Goal: Task Accomplishment & Management: Manage account settings

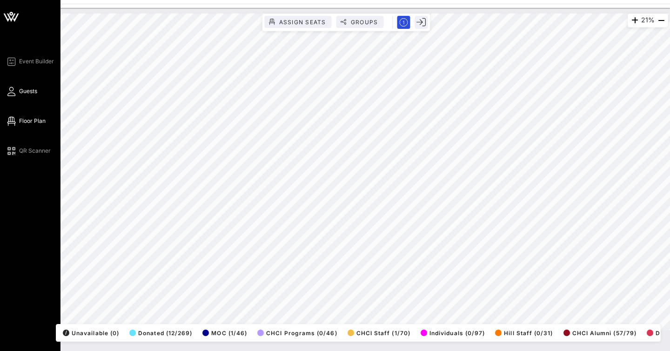
click at [22, 93] on span "Guests" at bounding box center [28, 91] width 18 height 8
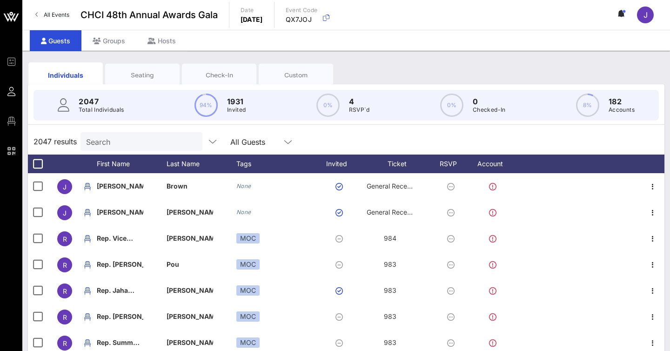
click at [137, 74] on div "Seating" at bounding box center [142, 75] width 60 height 9
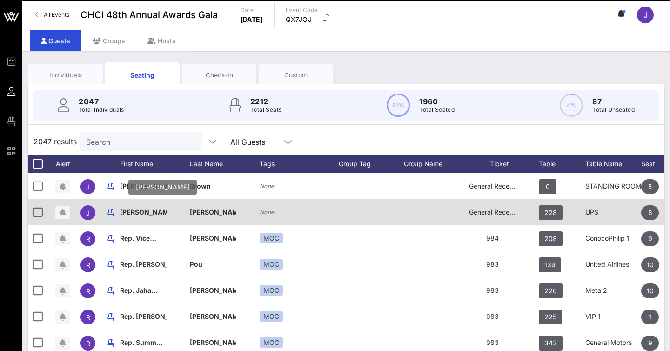
click at [132, 212] on p "[PERSON_NAME]" at bounding box center [143, 212] width 46 height 26
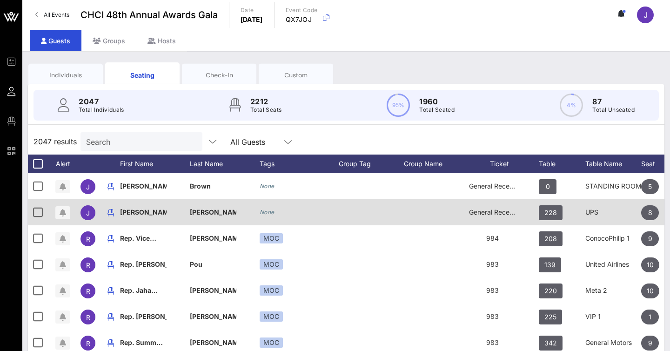
scroll to position [0, 102]
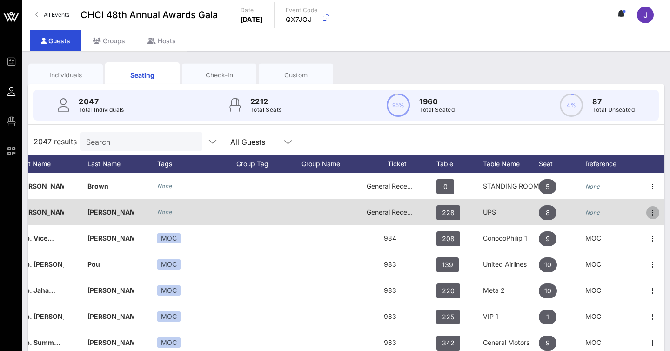
click at [653, 213] on icon "button" at bounding box center [652, 212] width 11 height 11
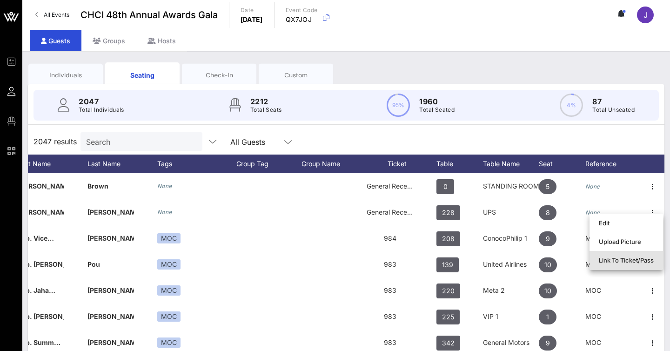
click at [630, 262] on div "Link To Ticket/Pass" at bounding box center [625, 259] width 55 height 7
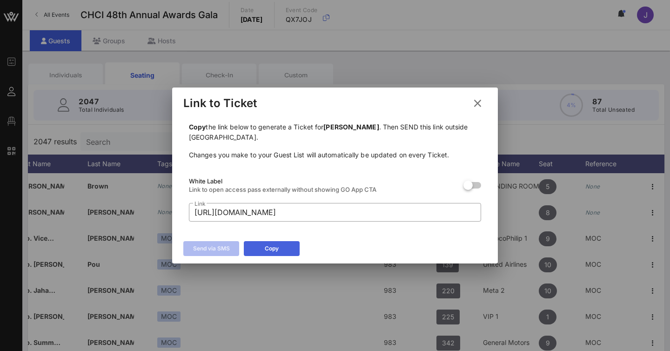
click at [275, 248] on icon at bounding box center [271, 248] width 8 height 8
click at [478, 103] on icon at bounding box center [477, 102] width 14 height 15
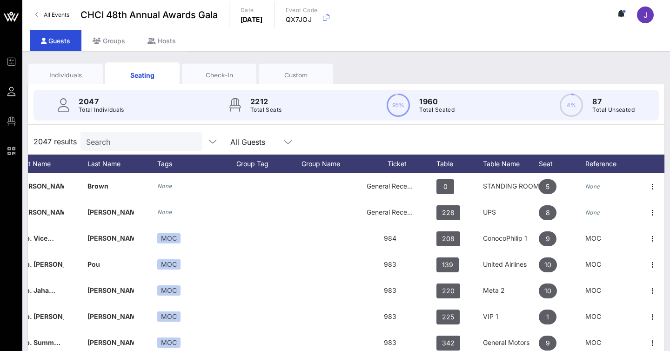
click at [86, 72] on div "Individuals" at bounding box center [65, 75] width 60 height 9
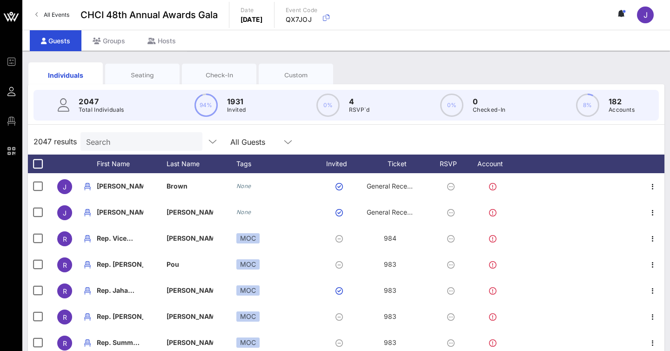
scroll to position [0, 0]
click at [117, 138] on input "Search" at bounding box center [140, 141] width 109 height 12
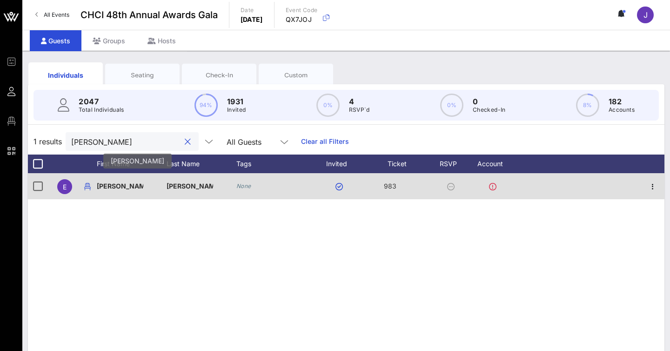
click at [143, 188] on p "Emma" at bounding box center [120, 186] width 46 height 26
click at [653, 186] on icon "button" at bounding box center [652, 186] width 11 height 11
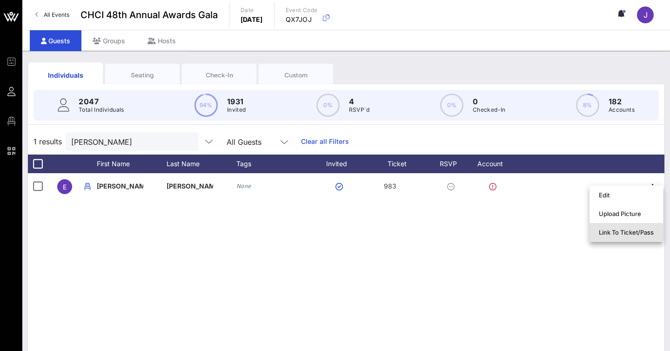
click at [624, 230] on div "Link To Ticket/Pass" at bounding box center [625, 231] width 55 height 7
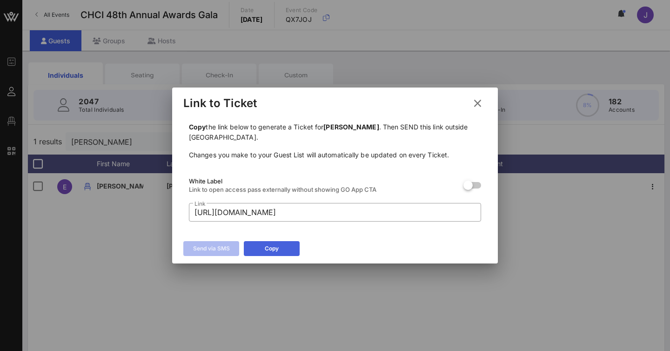
click at [291, 246] on button "Copy" at bounding box center [272, 248] width 56 height 15
click at [479, 105] on icon at bounding box center [477, 103] width 16 height 17
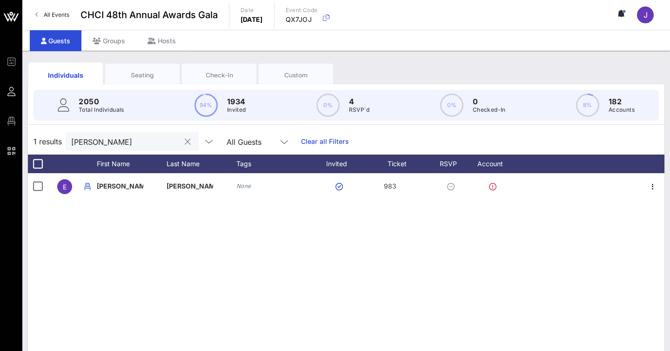
click at [142, 141] on input "salas" at bounding box center [125, 141] width 109 height 12
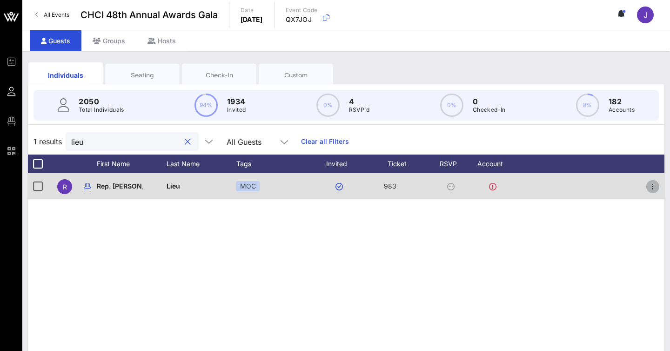
click at [654, 186] on icon "button" at bounding box center [652, 186] width 11 height 11
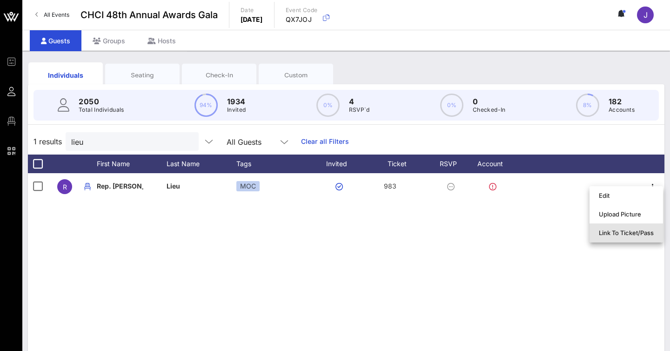
click at [620, 230] on div "Link To Ticket/Pass" at bounding box center [625, 232] width 55 height 7
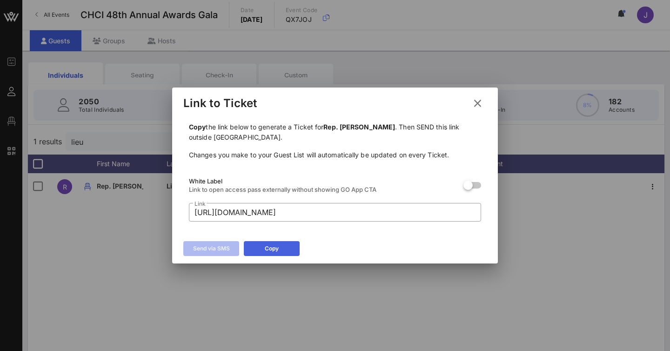
click at [270, 244] on div "Copy" at bounding box center [272, 248] width 14 height 9
click at [473, 104] on icon at bounding box center [477, 103] width 15 height 14
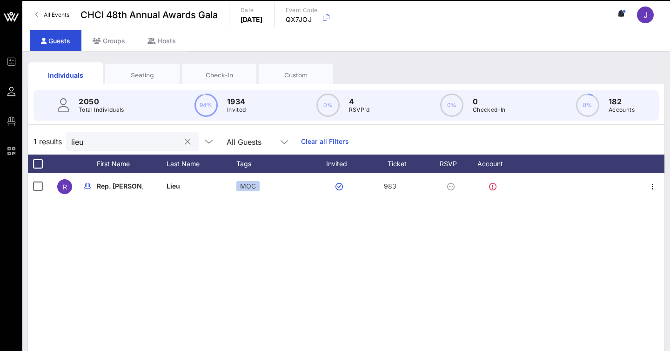
click at [96, 140] on input "lieu" at bounding box center [125, 141] width 109 height 12
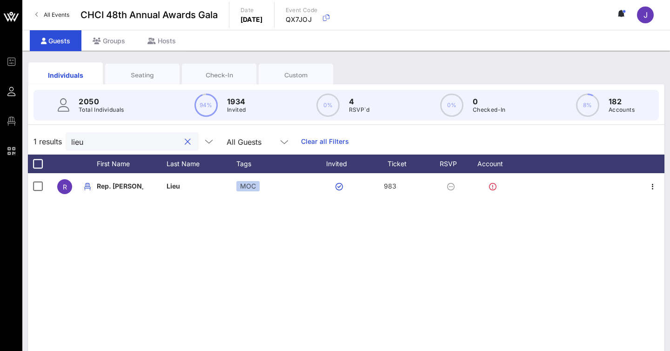
click at [96, 140] on input "lieu" at bounding box center [125, 141] width 109 height 12
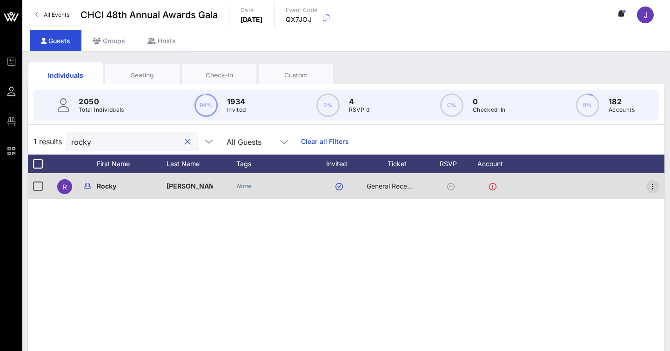
type input "rocky"
click at [649, 186] on icon "button" at bounding box center [652, 186] width 11 height 11
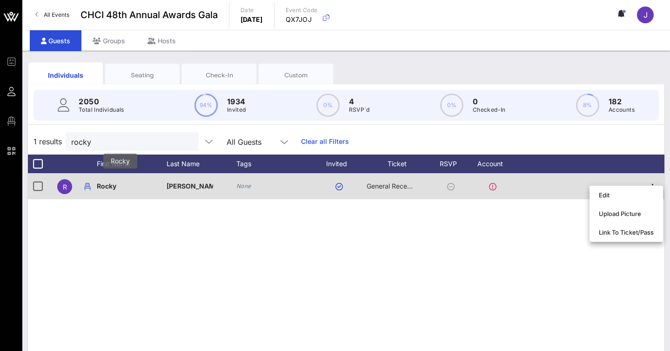
click at [111, 187] on p "Rocky" at bounding box center [120, 186] width 46 height 26
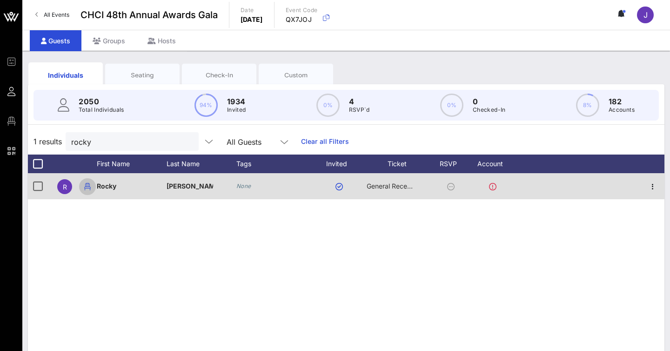
click at [86, 188] on icon "button" at bounding box center [87, 186] width 11 height 11
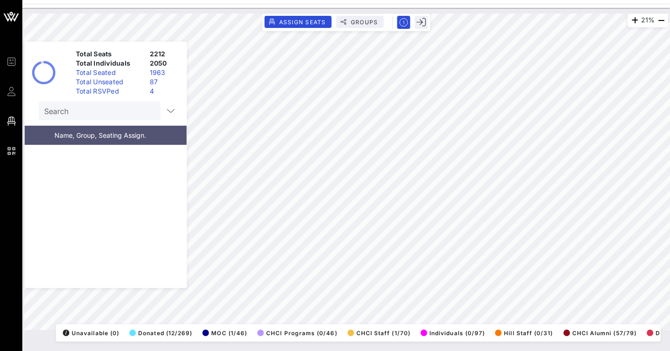
scroll to position [2734, 0]
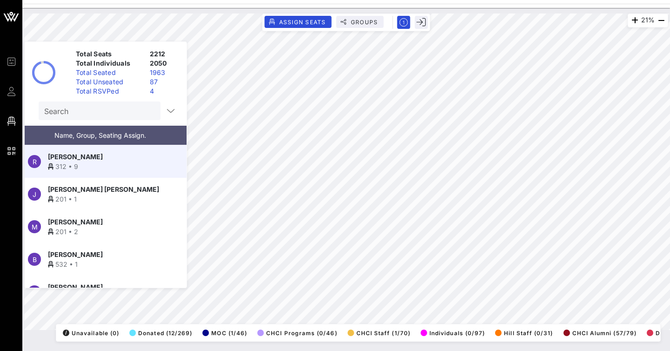
click at [80, 160] on span "Rocky Cordova" at bounding box center [75, 157] width 55 height 10
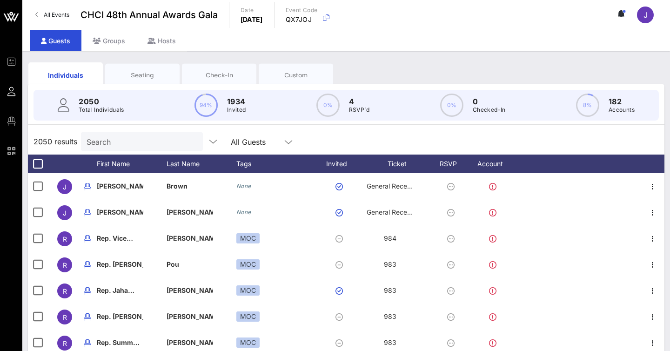
click at [142, 140] on input "Search" at bounding box center [140, 141] width 109 height 12
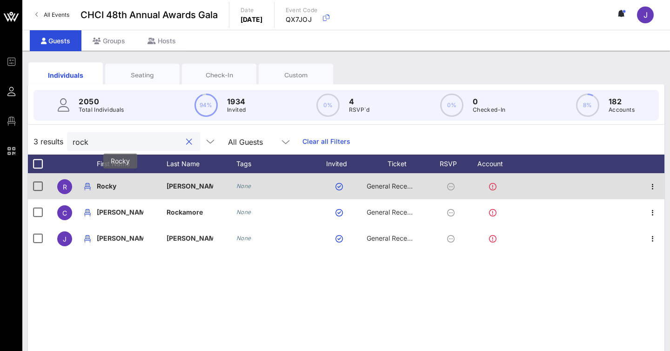
click at [138, 191] on p "Rocky" at bounding box center [120, 186] width 46 height 26
click at [651, 187] on icon "button" at bounding box center [652, 186] width 11 height 11
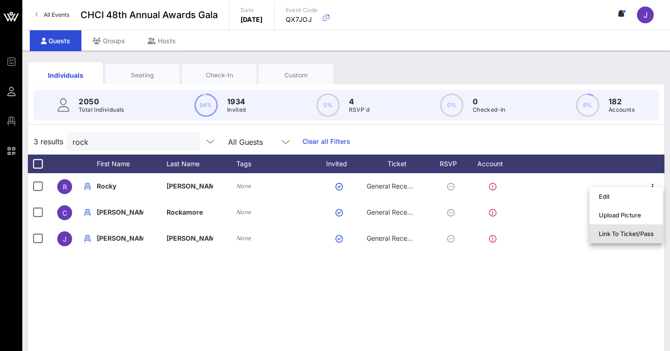
click at [620, 228] on div "Link To Ticket/Pass" at bounding box center [625, 233] width 55 height 15
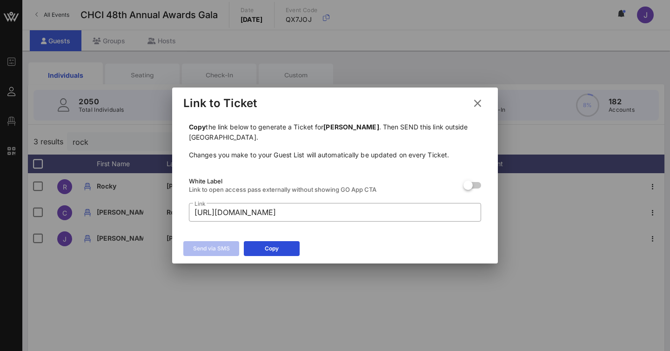
click at [382, 293] on div at bounding box center [335, 175] width 670 height 351
click at [288, 244] on button "Copy" at bounding box center [272, 248] width 56 height 15
click at [475, 104] on icon at bounding box center [477, 103] width 15 height 16
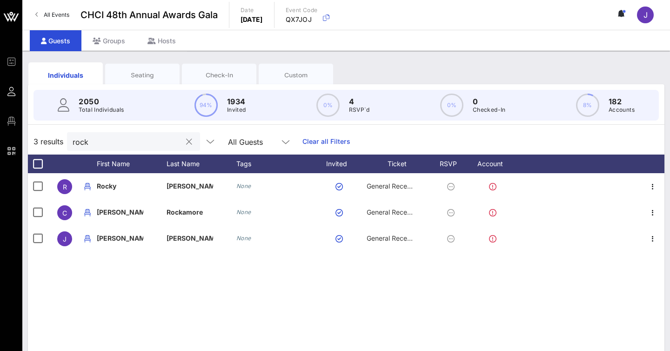
click at [141, 137] on input "rock" at bounding box center [127, 141] width 109 height 12
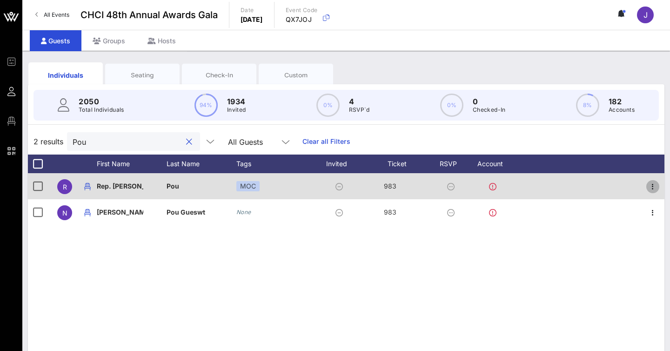
click at [650, 185] on icon "button" at bounding box center [652, 186] width 11 height 11
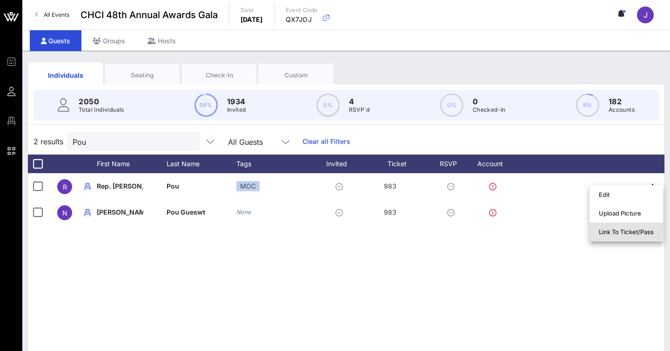
click at [618, 231] on div "Link To Ticket/Pass" at bounding box center [625, 231] width 55 height 7
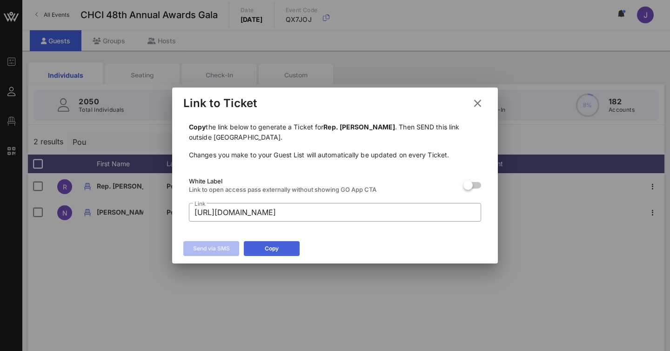
click at [282, 247] on button "Copy" at bounding box center [272, 248] width 56 height 15
click at [478, 107] on icon at bounding box center [477, 103] width 14 height 15
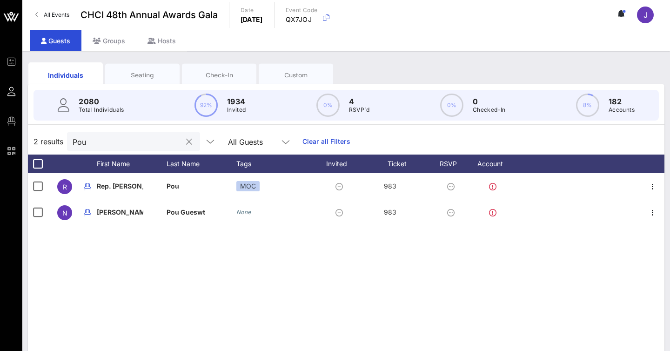
click at [125, 143] on input "Pou" at bounding box center [127, 141] width 109 height 12
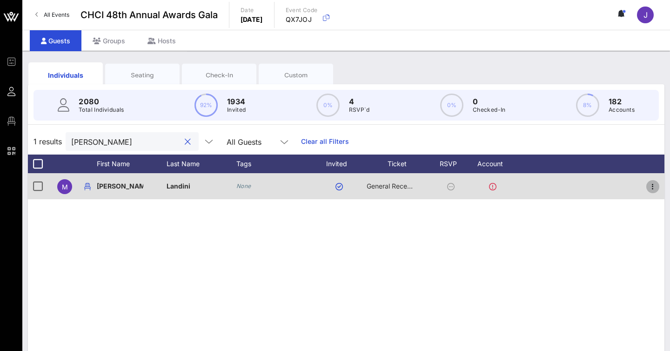
click at [652, 186] on icon "button" at bounding box center [652, 186] width 11 height 11
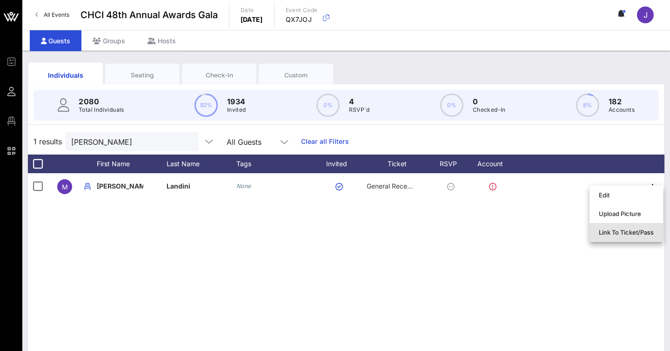
click at [622, 231] on div "Link To Ticket/Pass" at bounding box center [625, 231] width 55 height 7
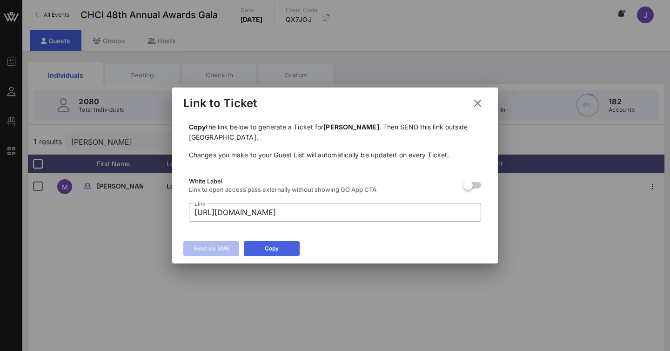
click at [280, 246] on button "Copy" at bounding box center [272, 248] width 56 height 15
click at [472, 104] on icon at bounding box center [477, 103] width 16 height 15
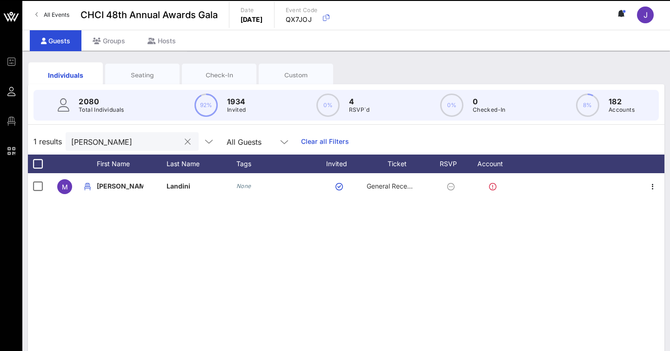
click at [133, 148] on div "landin" at bounding box center [125, 141] width 109 height 19
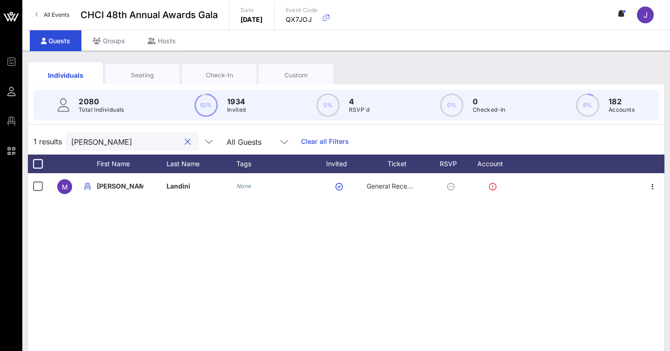
click at [128, 144] on input "landin" at bounding box center [125, 141] width 109 height 12
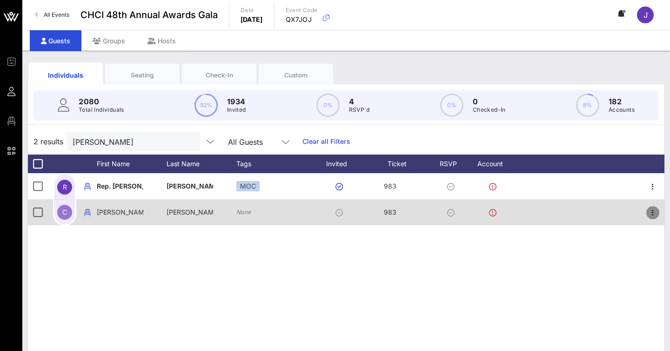
click at [650, 213] on icon "button" at bounding box center [652, 212] width 11 height 11
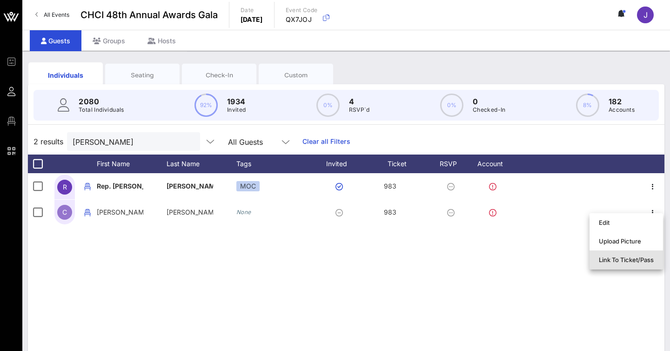
click at [631, 254] on div "Link To Ticket/Pass" at bounding box center [625, 259] width 55 height 15
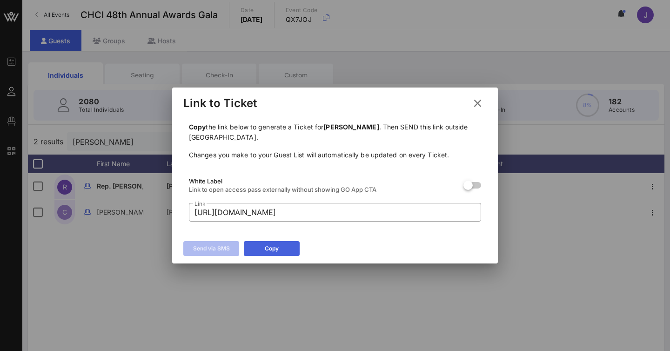
click at [286, 248] on button "Copy" at bounding box center [272, 248] width 56 height 15
click at [476, 98] on icon at bounding box center [477, 103] width 17 height 17
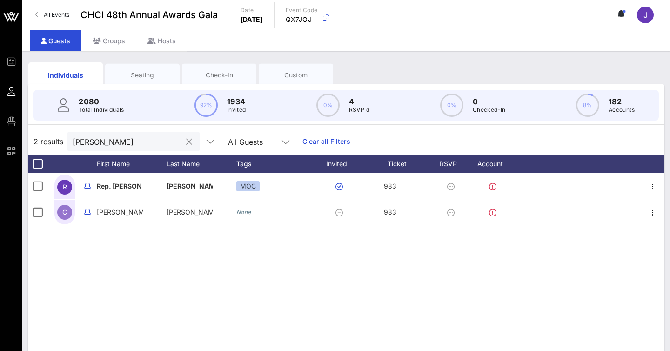
click at [140, 133] on div "cuellar" at bounding box center [127, 141] width 109 height 19
click at [137, 138] on input "cuellar" at bounding box center [127, 141] width 109 height 12
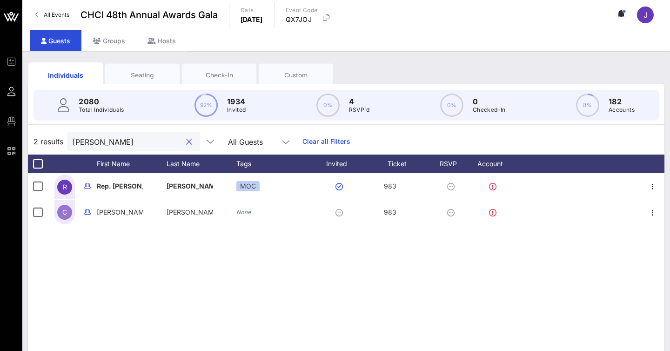
click at [137, 138] on input "cuellar" at bounding box center [127, 141] width 109 height 12
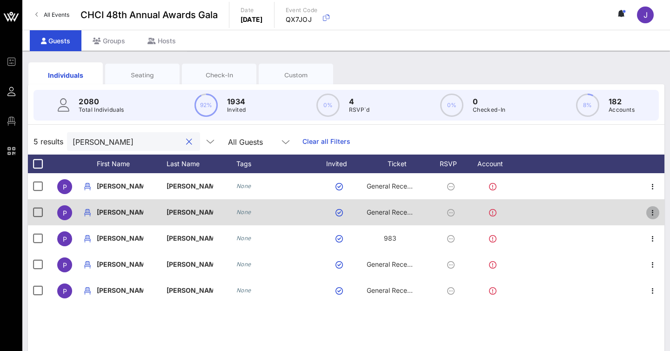
click at [650, 213] on icon "button" at bounding box center [652, 212] width 11 height 11
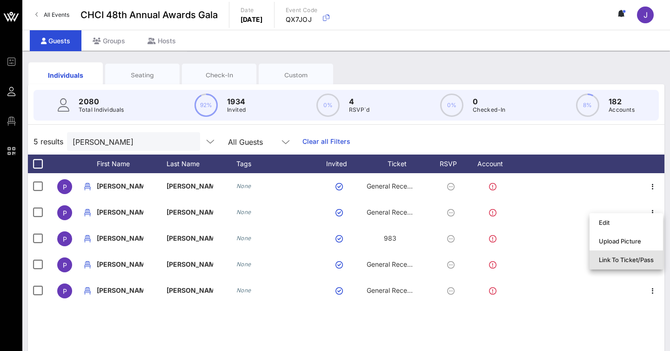
click at [623, 257] on div "Link To Ticket/Pass" at bounding box center [625, 259] width 55 height 7
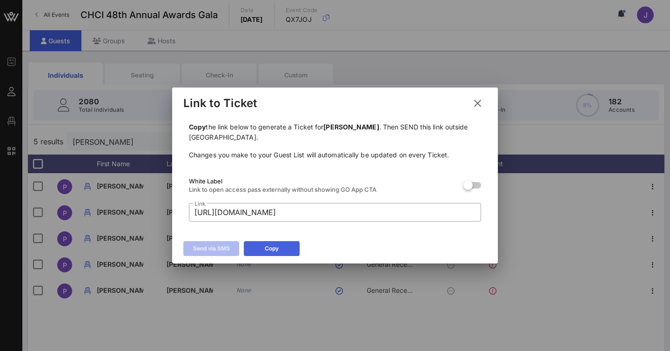
click at [287, 245] on button "Copy" at bounding box center [272, 248] width 56 height 15
click at [474, 105] on icon at bounding box center [478, 103] width 16 height 15
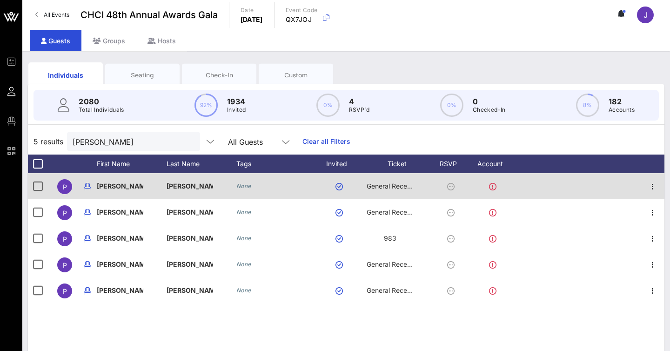
click at [393, 185] on span "General Reception" at bounding box center [394, 186] width 56 height 8
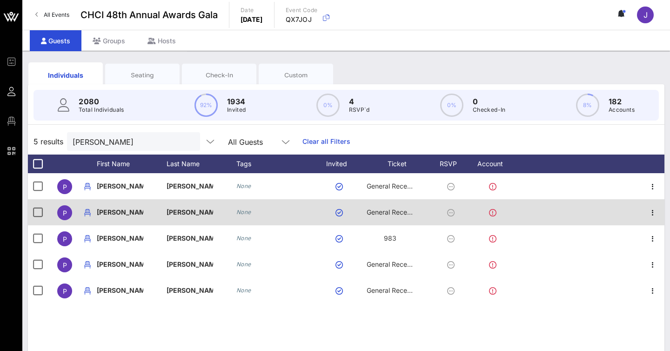
click at [399, 211] on span "General Reception" at bounding box center [394, 212] width 56 height 8
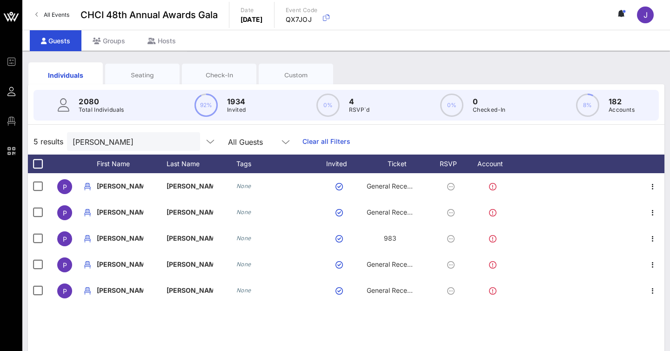
click at [141, 74] on div "Seating" at bounding box center [142, 75] width 60 height 9
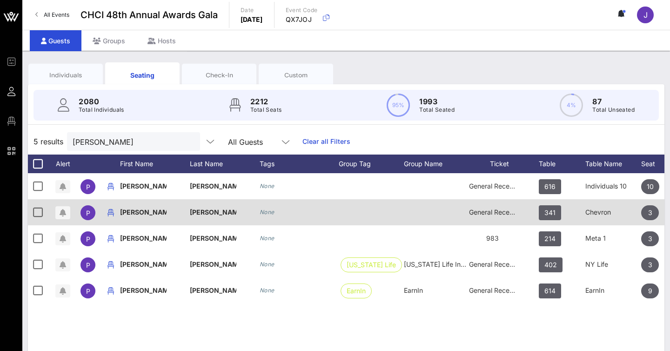
click at [496, 213] on span "General Reception" at bounding box center [497, 212] width 56 height 8
click at [478, 214] on span "General Reception" at bounding box center [497, 212] width 56 height 8
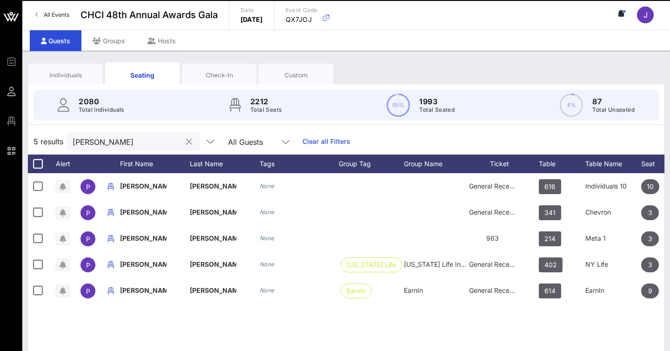
click at [150, 139] on input "patrick" at bounding box center [127, 141] width 109 height 12
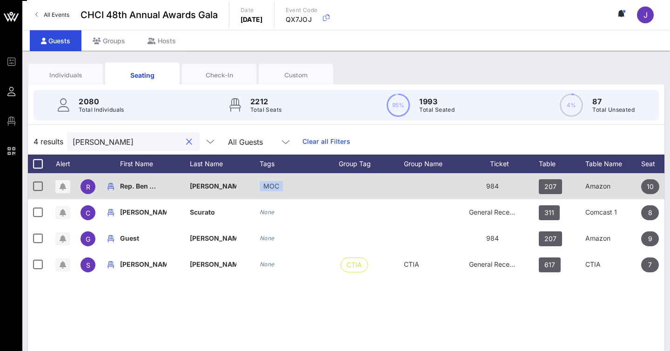
type input "lujan"
click at [156, 191] on p "Rep. Ben …" at bounding box center [143, 186] width 46 height 26
click at [459, 186] on div at bounding box center [436, 186] width 65 height 26
click at [111, 187] on icon "button" at bounding box center [110, 186] width 11 height 11
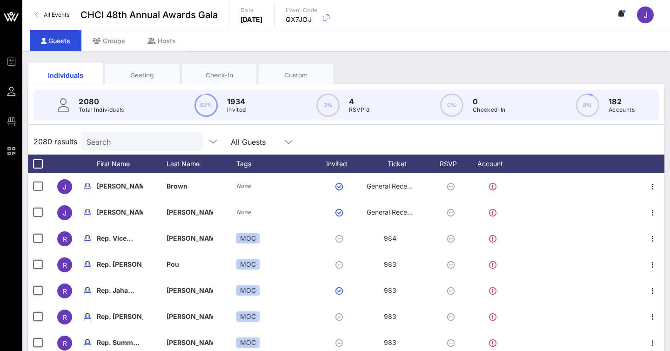
click at [113, 140] on input "Search" at bounding box center [140, 141] width 109 height 12
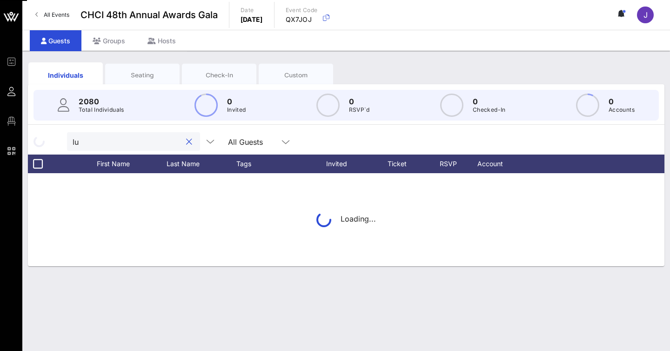
type input "l"
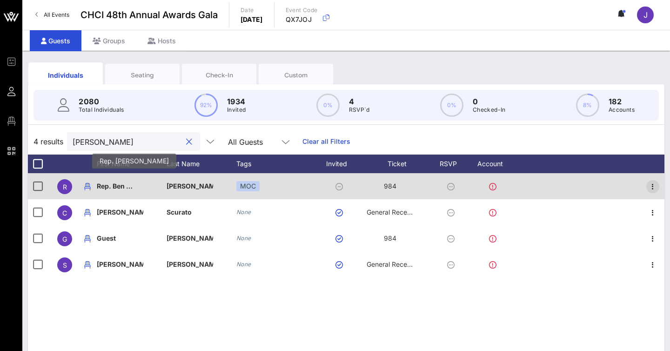
type input "lujan"
click at [650, 184] on icon "button" at bounding box center [652, 186] width 11 height 11
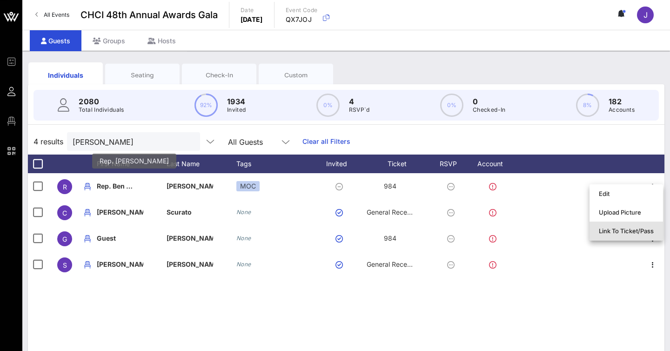
click at [623, 229] on div "Link To Ticket/Pass" at bounding box center [625, 230] width 55 height 7
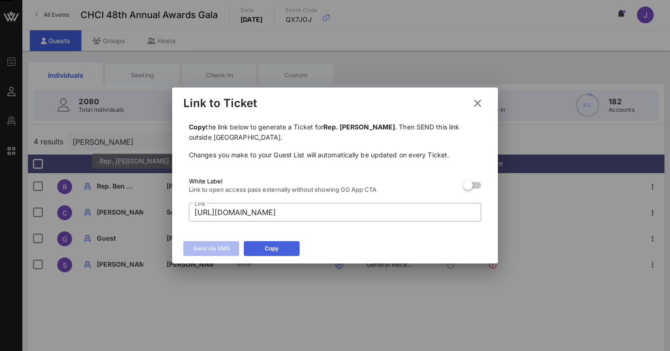
click at [273, 247] on icon at bounding box center [272, 248] width 6 height 7
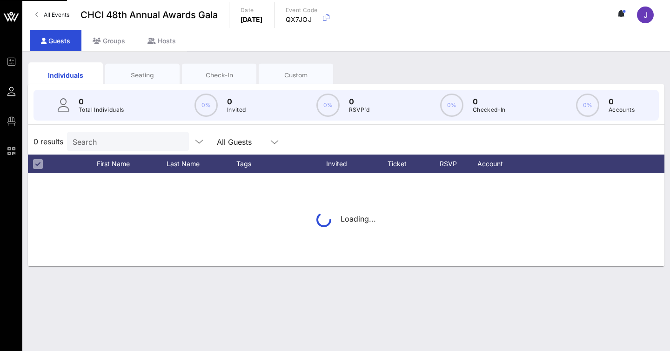
click at [120, 138] on input "Search" at bounding box center [127, 141] width 109 height 12
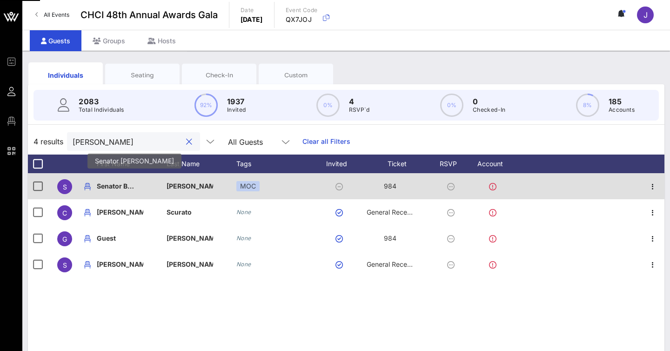
click at [120, 182] on p "Senator B…" at bounding box center [120, 186] width 46 height 26
click at [651, 186] on icon "button" at bounding box center [652, 186] width 11 height 11
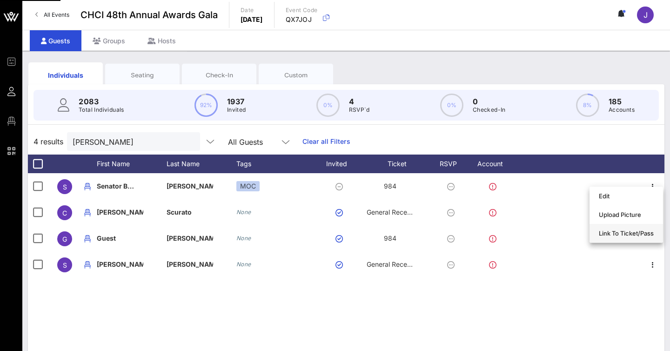
click at [625, 233] on div "Link To Ticket/Pass" at bounding box center [625, 232] width 55 height 7
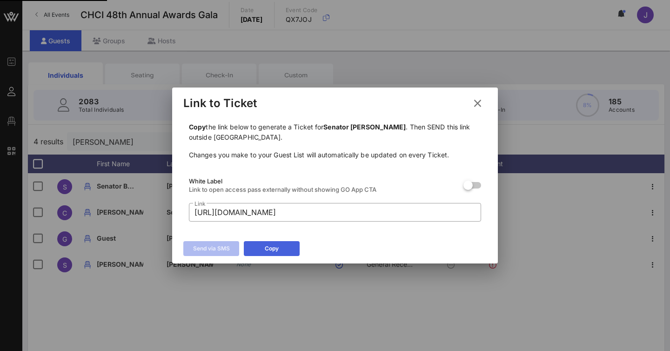
click at [288, 253] on button "Copy" at bounding box center [272, 248] width 56 height 15
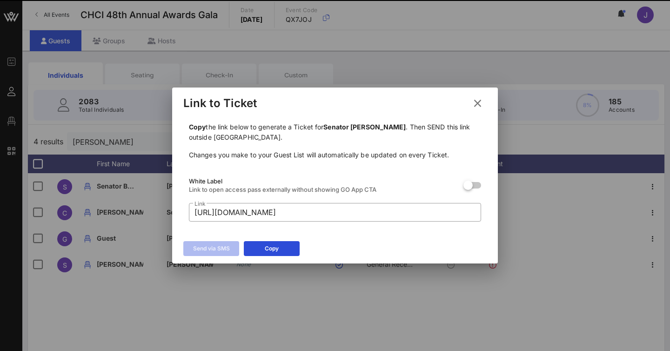
click at [479, 104] on icon at bounding box center [477, 103] width 13 height 12
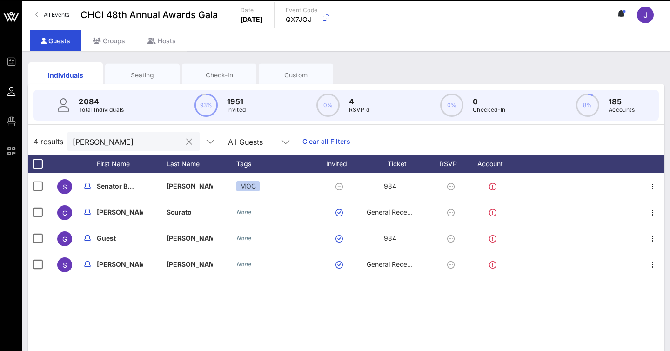
click at [150, 140] on input "lujan" at bounding box center [127, 141] width 109 height 12
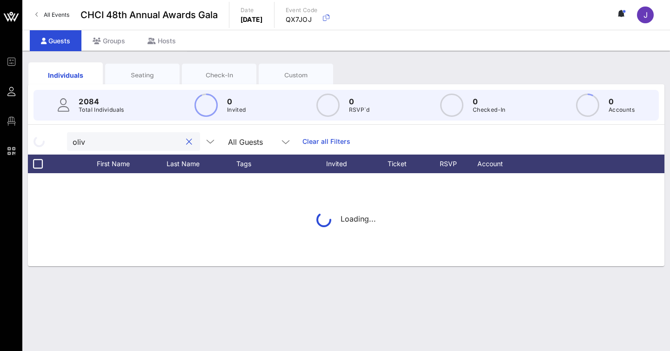
click at [150, 140] on input "oliv" at bounding box center [127, 141] width 109 height 12
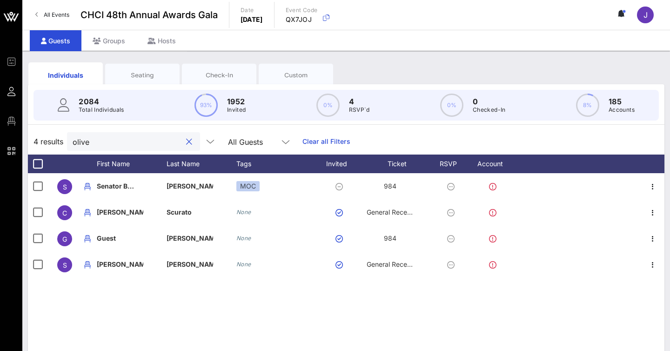
click at [128, 146] on input "olive" at bounding box center [127, 141] width 109 height 12
click at [143, 139] on input "Izzy" at bounding box center [127, 141] width 109 height 12
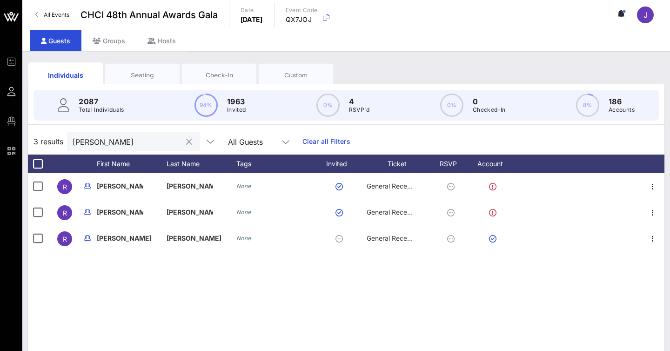
click at [143, 134] on div "renata" at bounding box center [127, 141] width 109 height 19
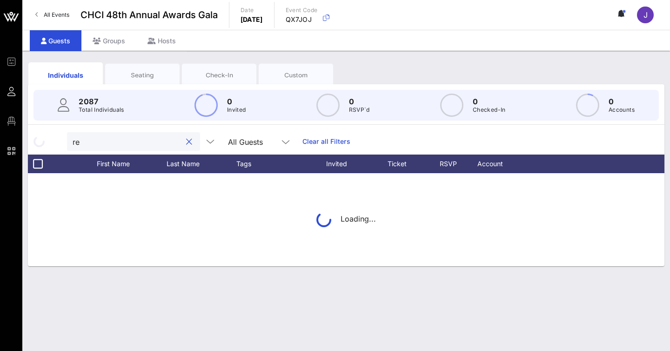
type input "r"
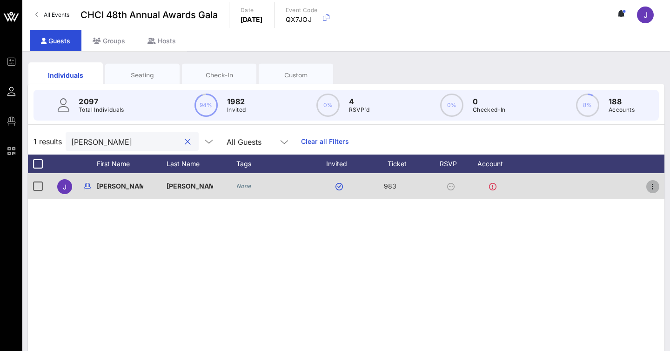
click at [651, 186] on icon "button" at bounding box center [652, 186] width 11 height 11
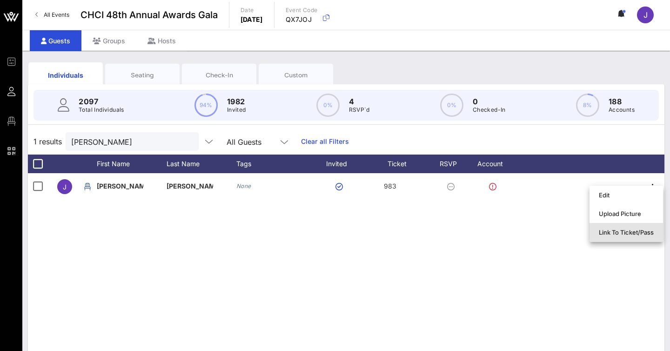
click at [619, 232] on div "Link To Ticket/Pass" at bounding box center [625, 231] width 55 height 7
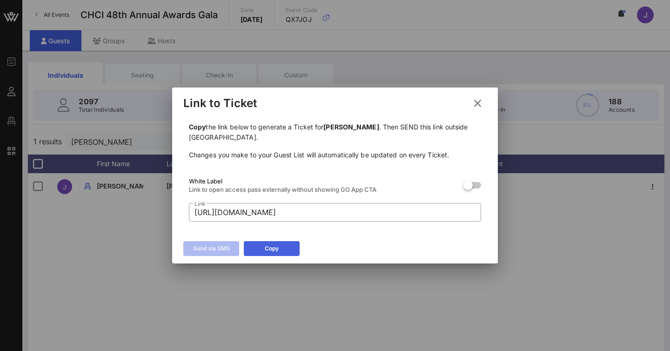
click at [277, 248] on div "Copy" at bounding box center [272, 248] width 14 height 9
click at [476, 100] on icon at bounding box center [477, 103] width 14 height 15
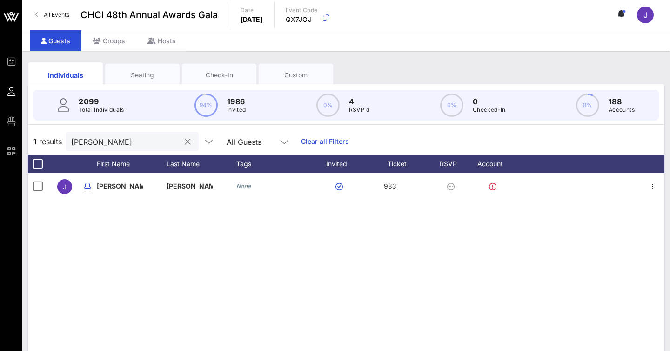
click at [128, 140] on input "julia rodr" at bounding box center [125, 141] width 109 height 12
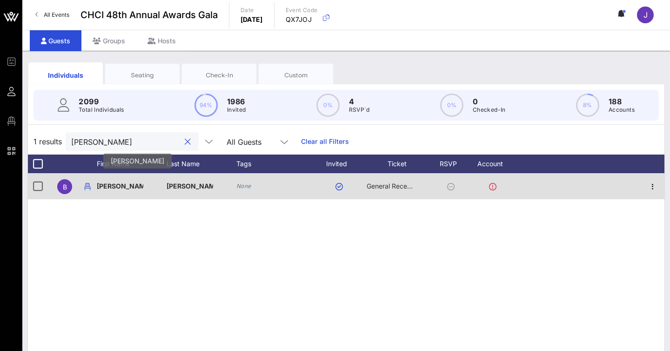
click at [137, 185] on p "Becky" at bounding box center [120, 186] width 46 height 26
click at [650, 188] on icon "button" at bounding box center [652, 186] width 11 height 11
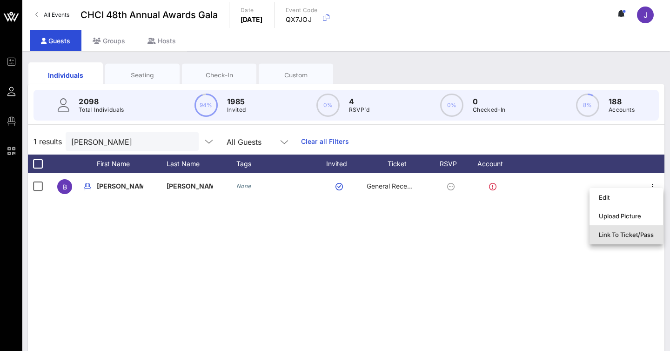
click at [633, 235] on div "Link To Ticket/Pass" at bounding box center [625, 234] width 55 height 7
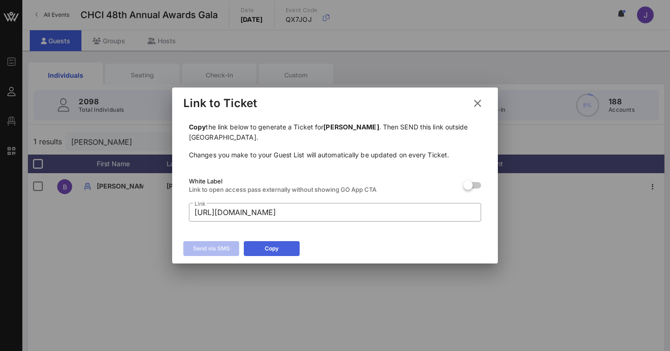
click at [283, 253] on button "Copy" at bounding box center [272, 248] width 56 height 15
click at [479, 104] on icon at bounding box center [477, 103] width 13 height 11
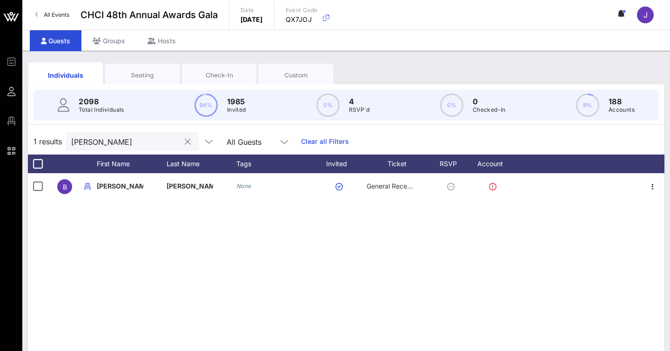
click at [147, 141] on input "wasserman" at bounding box center [125, 141] width 109 height 12
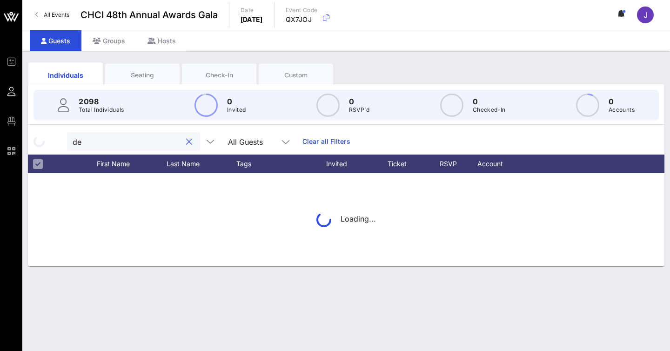
type input "d"
type input "w"
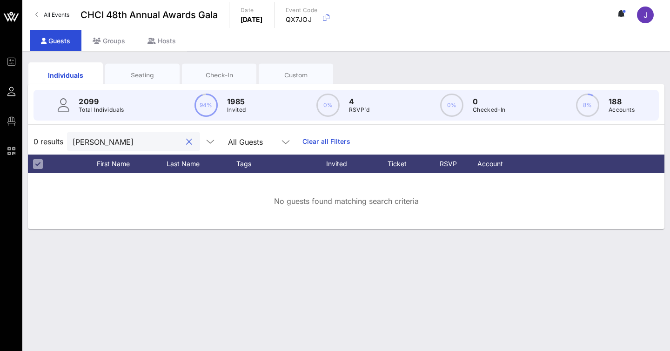
click at [125, 134] on div "schultz" at bounding box center [127, 141] width 109 height 19
click at [134, 140] on input "schultz" at bounding box center [127, 141] width 109 height 12
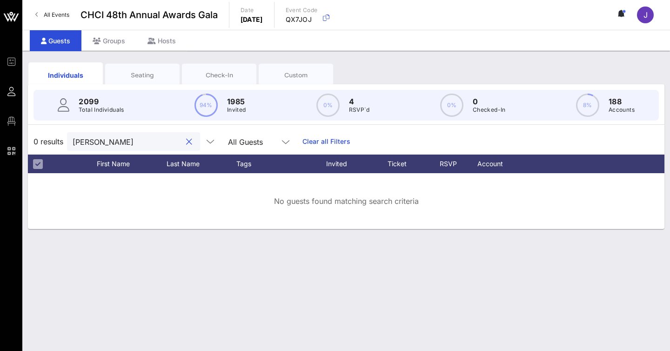
click at [134, 140] on input "schultz" at bounding box center [127, 141] width 109 height 12
type input "q"
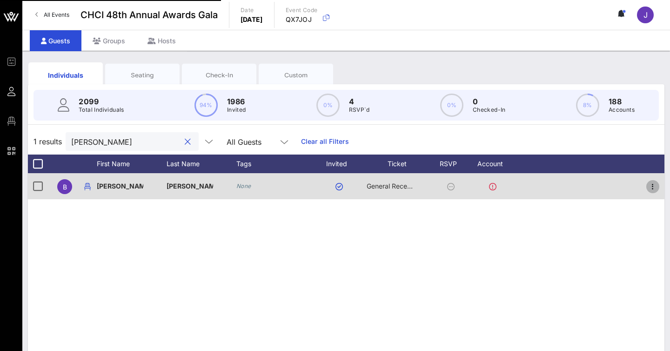
click at [653, 187] on icon "button" at bounding box center [652, 186] width 11 height 11
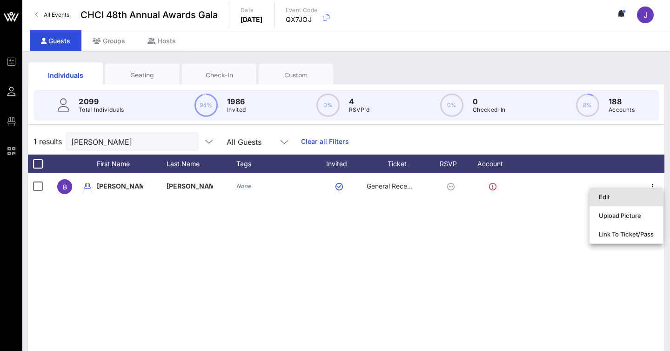
click at [608, 193] on div "Edit" at bounding box center [625, 196] width 55 height 7
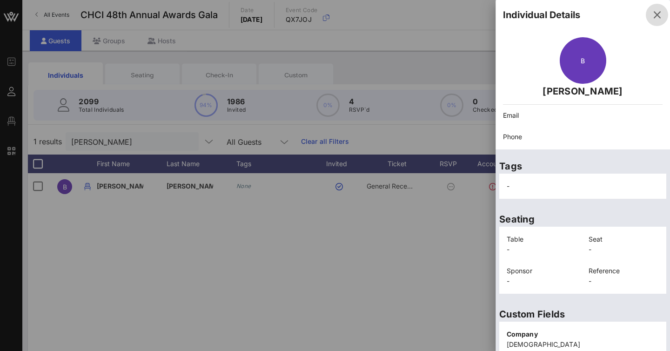
click at [656, 21] on button "button" at bounding box center [656, 15] width 22 height 22
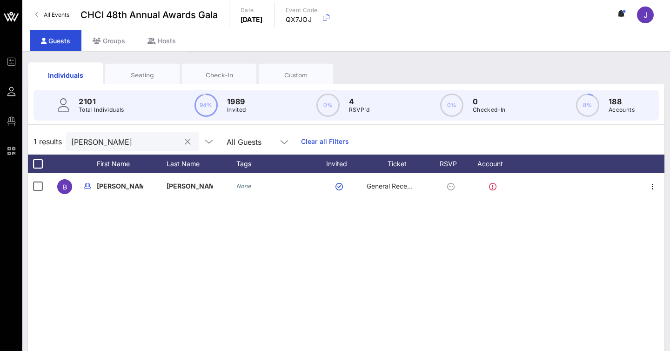
click at [134, 144] on input "wasserman" at bounding box center [125, 141] width 109 height 12
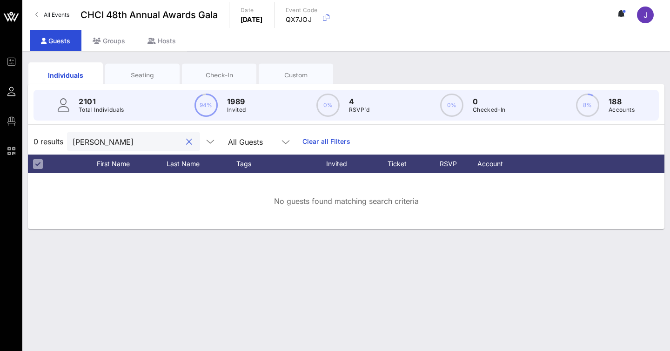
click at [133, 136] on input "jose puente" at bounding box center [127, 141] width 109 height 12
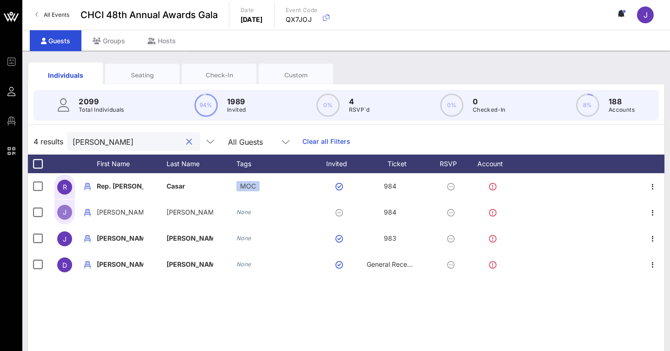
click at [142, 141] on input "puente" at bounding box center [127, 141] width 109 height 12
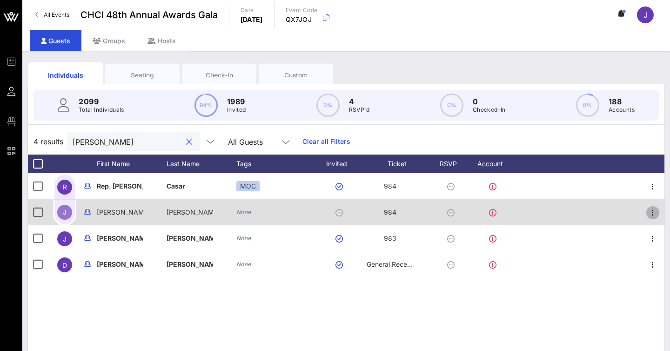
click at [652, 212] on icon "button" at bounding box center [652, 212] width 11 height 11
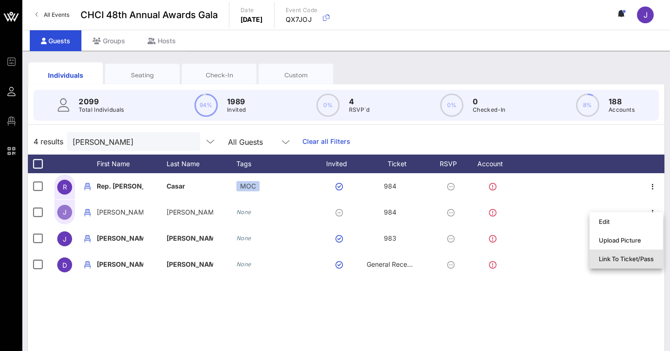
click at [620, 254] on div "Link To Ticket/Pass" at bounding box center [625, 258] width 55 height 15
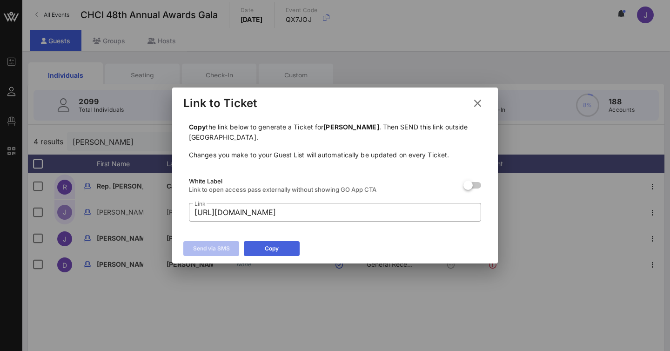
click at [286, 247] on button "Copy" at bounding box center [272, 248] width 56 height 15
click at [477, 100] on icon at bounding box center [477, 103] width 13 height 13
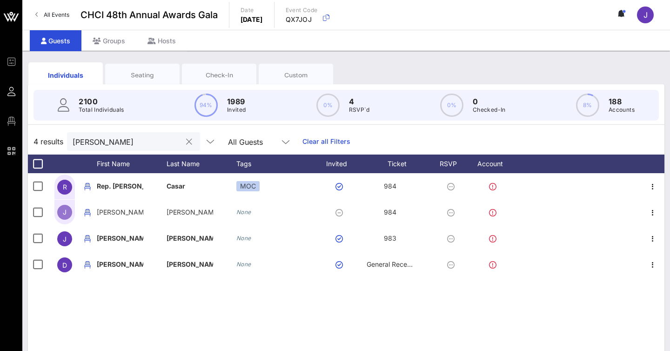
click at [150, 141] on input "puente" at bounding box center [127, 141] width 109 height 12
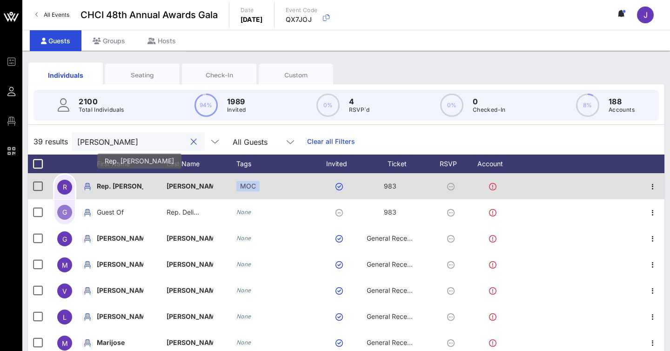
click at [123, 188] on p "Rep. Delia" at bounding box center [120, 186] width 46 height 26
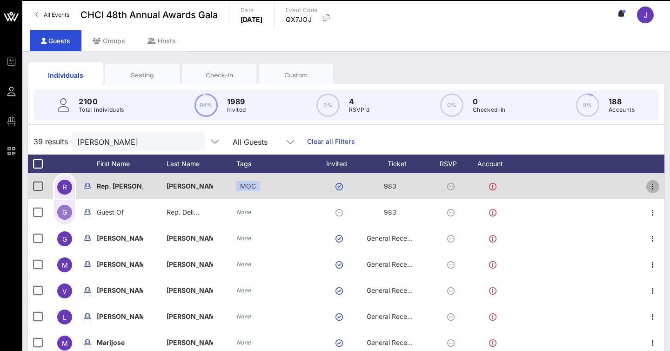
click at [649, 186] on icon "button" at bounding box center [652, 186] width 11 height 11
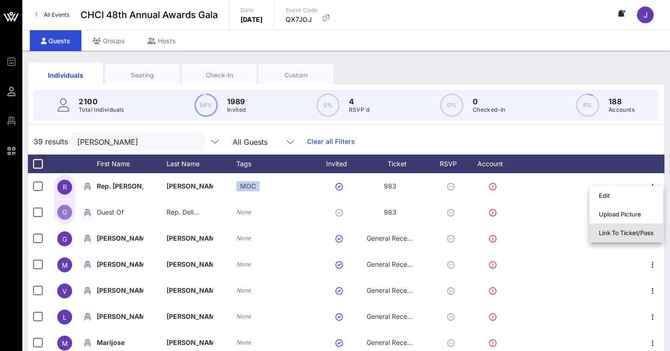
click at [618, 230] on div "Link To Ticket/Pass" at bounding box center [625, 232] width 55 height 7
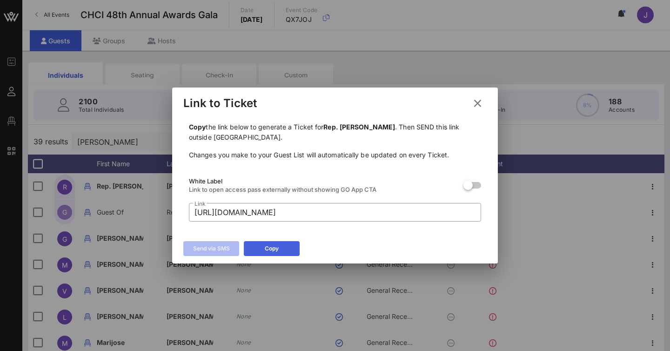
click at [283, 247] on button "Copy" at bounding box center [272, 248] width 56 height 15
click at [482, 103] on icon at bounding box center [477, 102] width 14 height 13
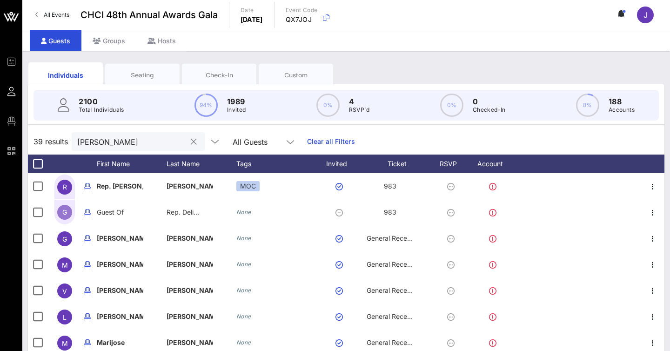
click at [153, 137] on input "ramirez" at bounding box center [131, 141] width 109 height 12
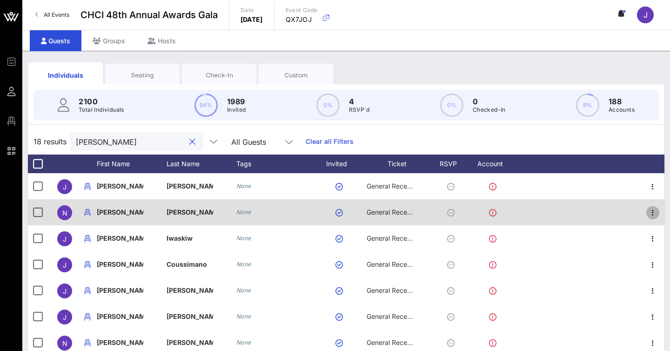
click at [651, 212] on icon "button" at bounding box center [652, 212] width 11 height 11
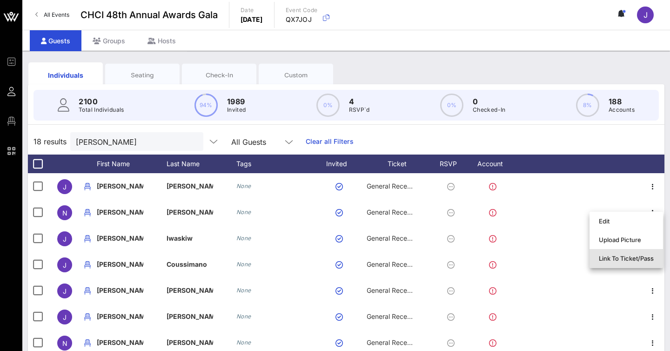
click at [620, 260] on div "Link To Ticket/Pass" at bounding box center [625, 257] width 55 height 7
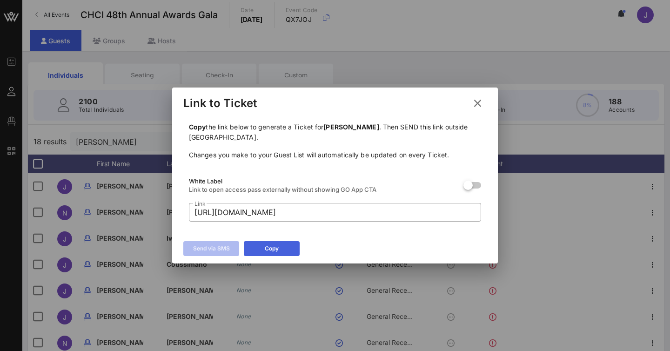
click at [285, 245] on button "Copy" at bounding box center [272, 248] width 56 height 15
click at [472, 106] on icon at bounding box center [477, 103] width 17 height 17
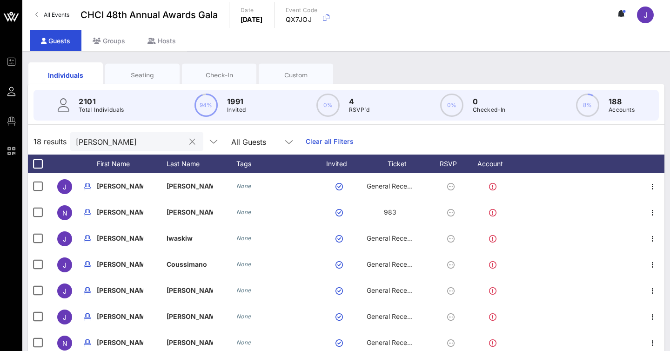
click at [136, 139] on input "nathan" at bounding box center [130, 141] width 109 height 12
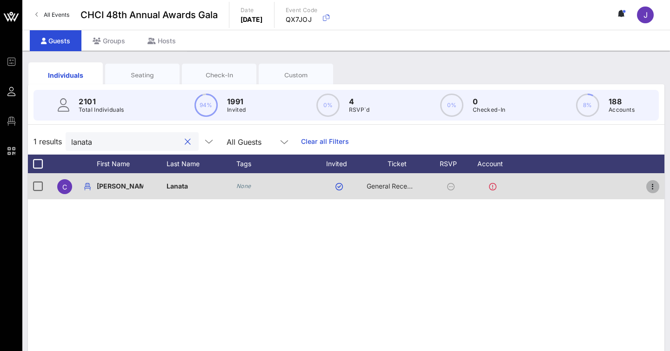
click at [651, 185] on icon "button" at bounding box center [652, 186] width 11 height 11
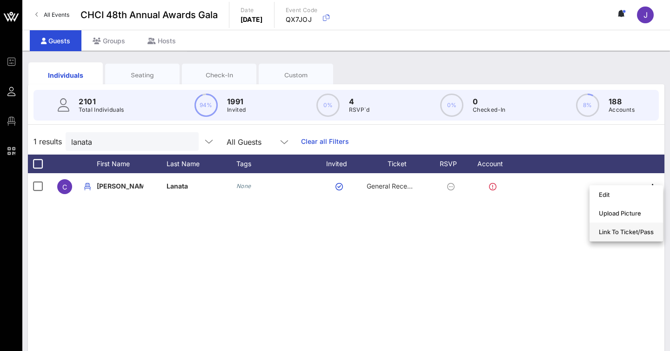
click at [613, 232] on div "Link To Ticket/Pass" at bounding box center [625, 231] width 55 height 7
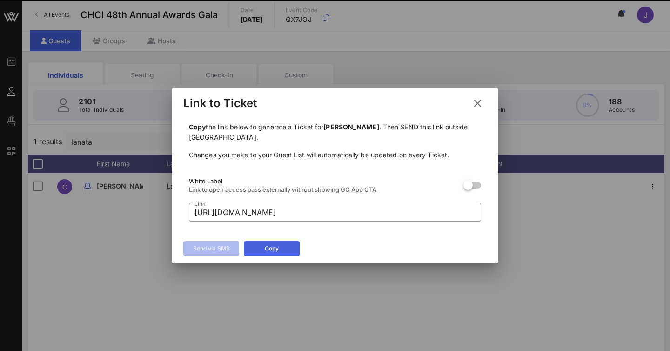
click at [261, 254] on button "Copy" at bounding box center [272, 248] width 56 height 15
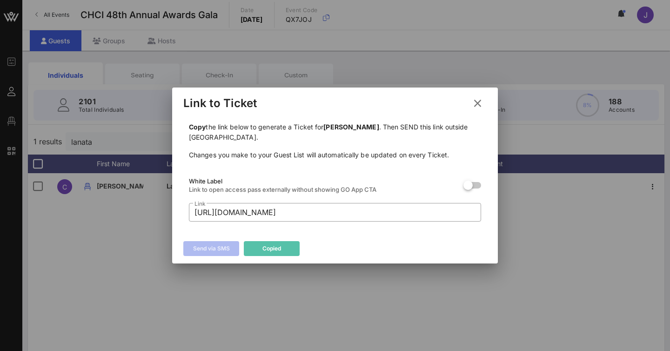
click at [261, 254] on button "Copied" at bounding box center [272, 248] width 56 height 15
click at [477, 106] on icon at bounding box center [477, 103] width 13 height 12
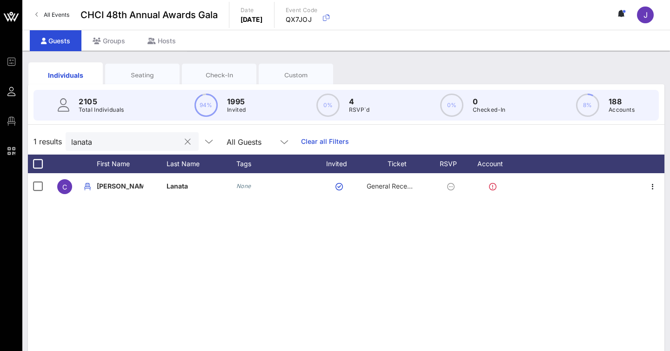
click at [131, 136] on input "lanata" at bounding box center [125, 141] width 109 height 12
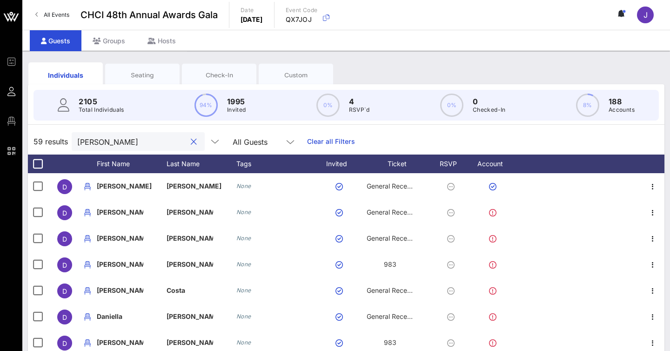
click at [121, 144] on input "daniel" at bounding box center [131, 141] width 109 height 12
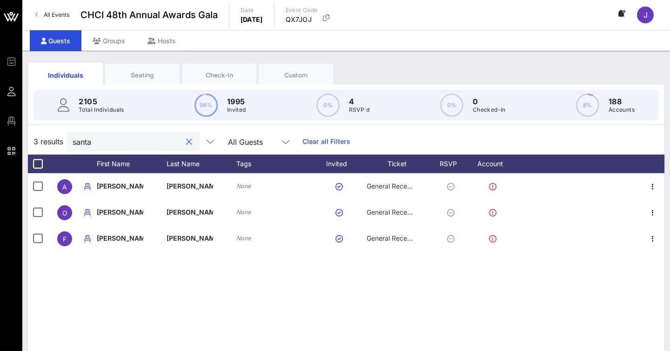
click at [134, 139] on input "santa" at bounding box center [127, 141] width 109 height 12
click at [140, 141] on input "santa" at bounding box center [127, 141] width 109 height 12
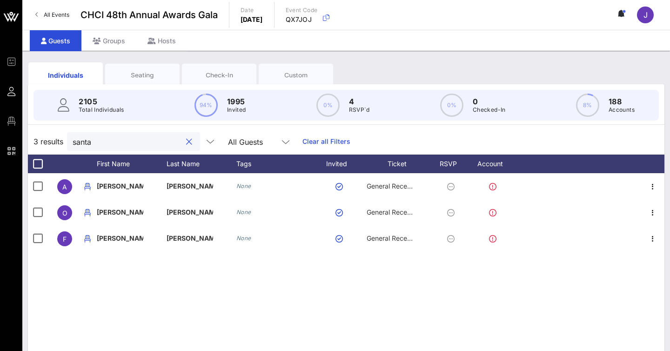
click at [140, 141] on input "santa" at bounding box center [127, 141] width 109 height 12
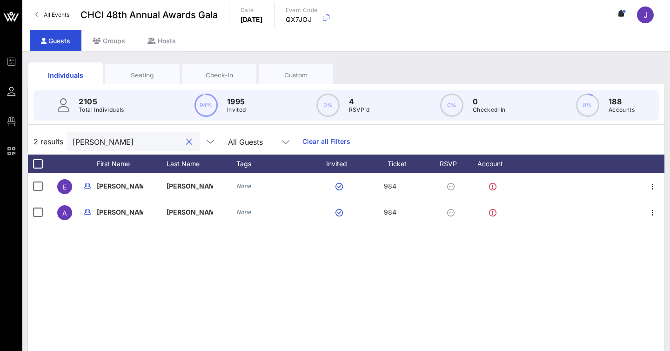
click at [139, 142] on input "creamer" at bounding box center [127, 141] width 109 height 12
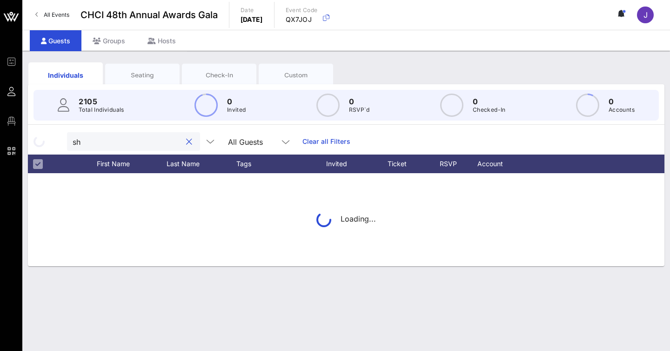
type input "s"
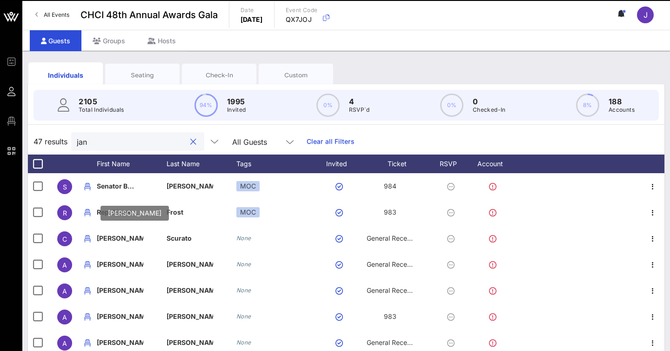
scroll to position [81, 0]
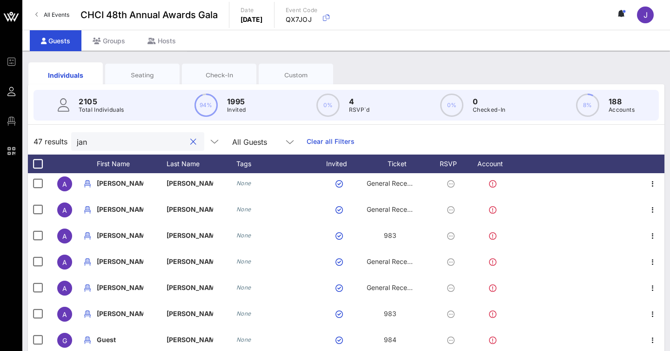
click at [138, 136] on input "jan" at bounding box center [131, 141] width 109 height 12
paste input "Schakowsky"
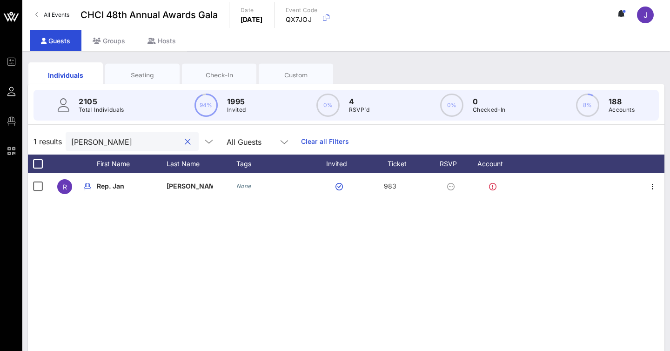
scroll to position [0, 0]
click at [145, 143] on input "Schakowsky" at bounding box center [125, 141] width 109 height 12
paste input "Creamer"
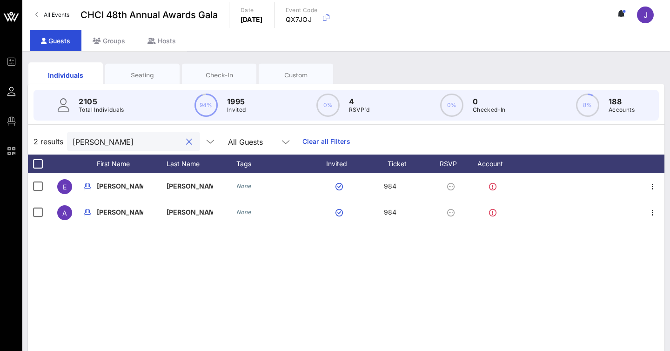
click at [125, 147] on input "Creamer" at bounding box center [127, 141] width 109 height 12
click at [130, 138] on input "Creamer" at bounding box center [127, 141] width 109 height 12
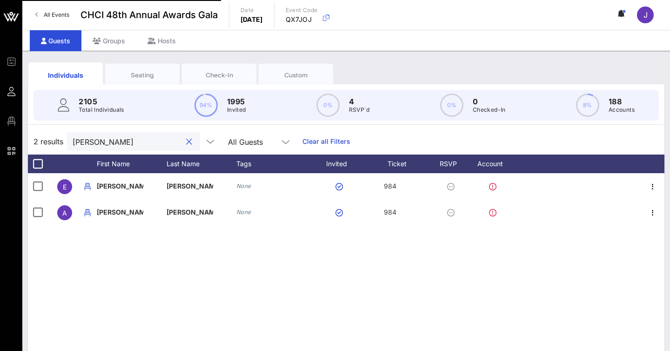
click at [130, 138] on input "Creamer" at bounding box center [127, 141] width 109 height 12
click at [139, 71] on div "Seating" at bounding box center [142, 75] width 60 height 9
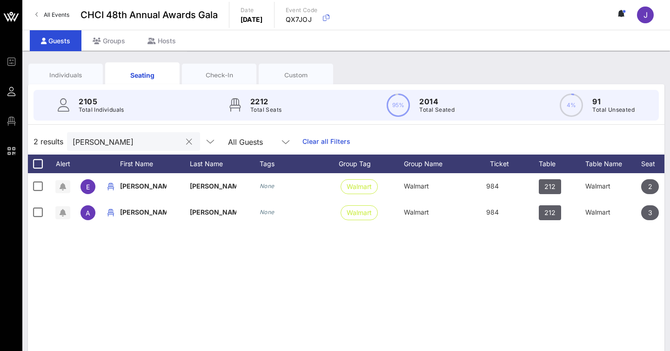
click at [129, 142] on input "Creamer" at bounding box center [127, 141] width 109 height 12
paste input "Schakowsky"
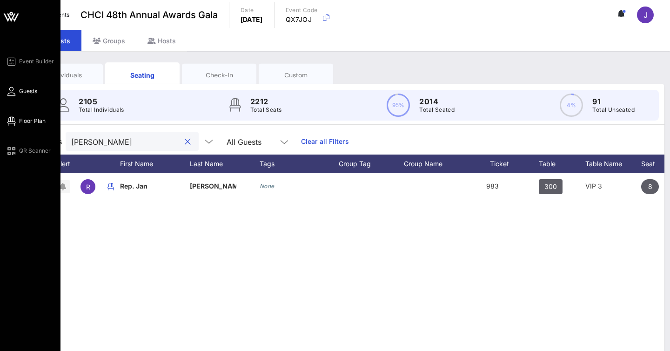
type input "Schakowsky"
click at [27, 121] on span "Floor Plan" at bounding box center [32, 121] width 27 height 8
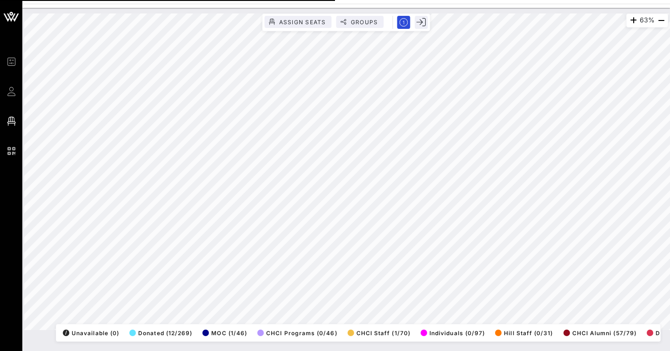
click at [17, 95] on link "Guests" at bounding box center [12, 91] width 12 height 11
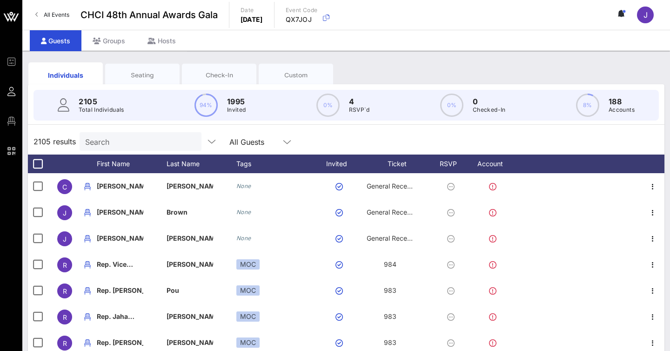
click at [139, 142] on input "Search" at bounding box center [139, 141] width 109 height 12
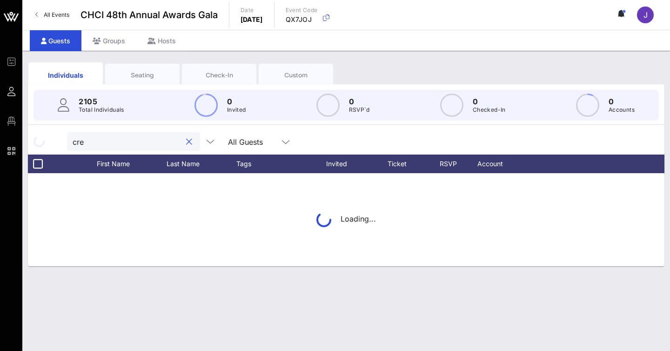
type input "c"
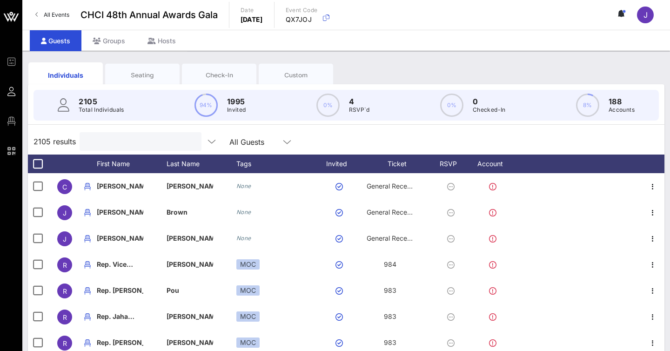
paste input "Schakowsky"
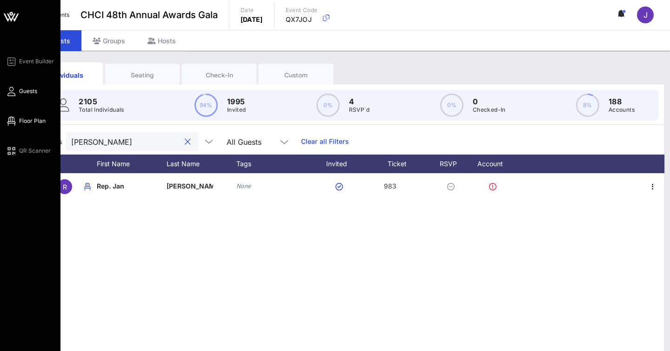
type input "Schakowsky"
click at [32, 118] on span "Floor Plan" at bounding box center [32, 121] width 27 height 8
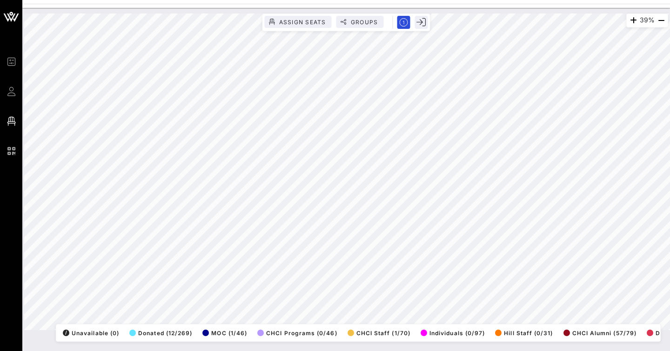
click at [338, 0] on html "Event Builder Guests Floor Plan QR Scanner CHCI 48th Annual Awards Gala 39% Ass…" at bounding box center [335, 175] width 670 height 351
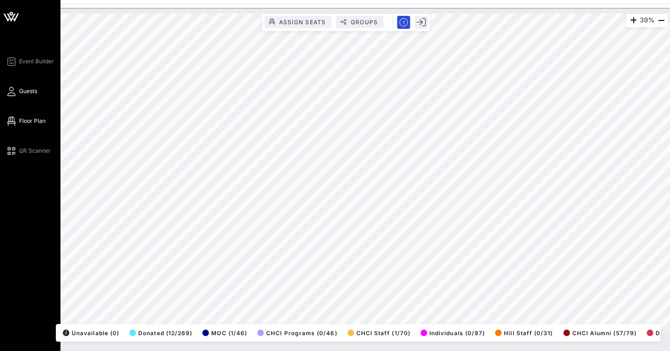
click at [28, 86] on link "Guests" at bounding box center [22, 91] width 32 height 11
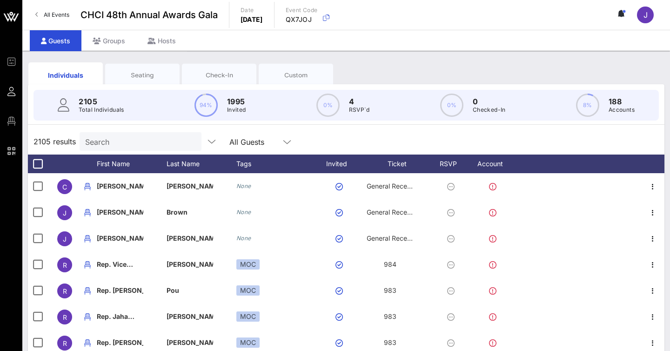
click at [131, 137] on input "Search" at bounding box center [139, 141] width 109 height 12
paste input "Schakowsky"
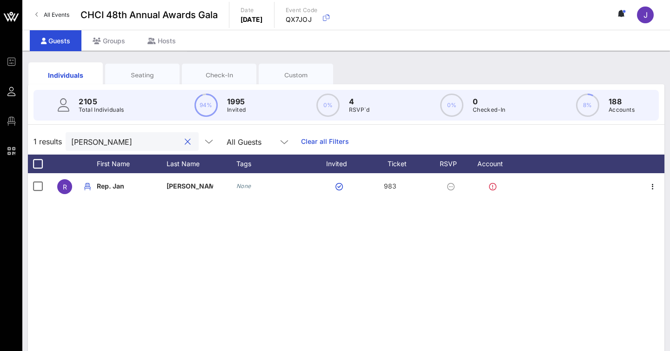
type input "Schakowsky"
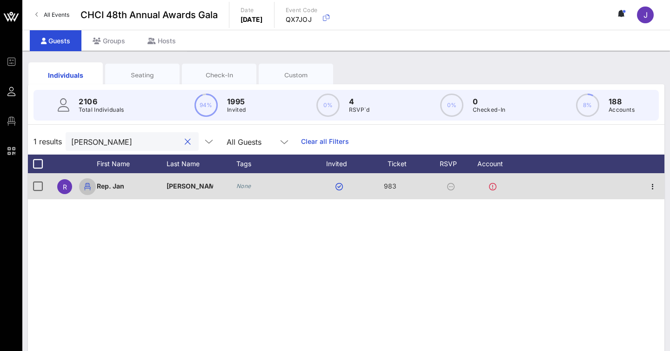
click at [88, 187] on icon "button" at bounding box center [87, 186] width 11 height 11
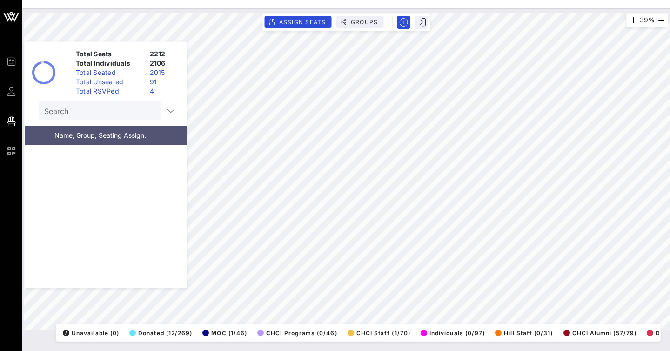
scroll to position [12433, 0]
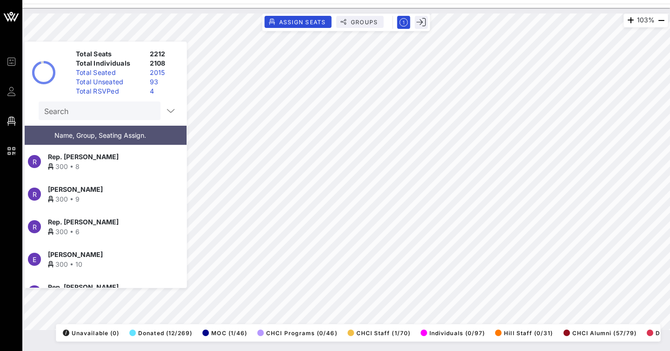
click at [87, 191] on span "Robert Cramer" at bounding box center [75, 189] width 55 height 10
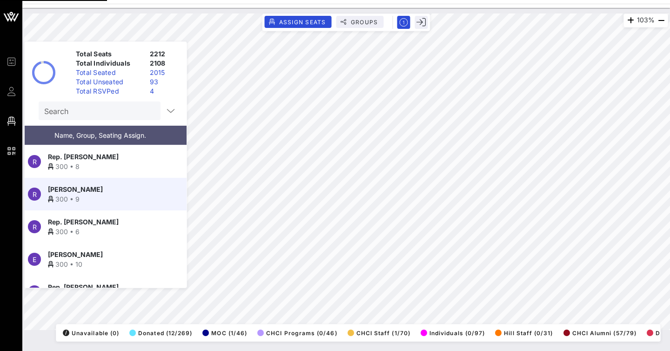
click at [67, 192] on span "Robert Cramer" at bounding box center [75, 189] width 55 height 10
click at [37, 194] on div "R" at bounding box center [34, 193] width 13 height 13
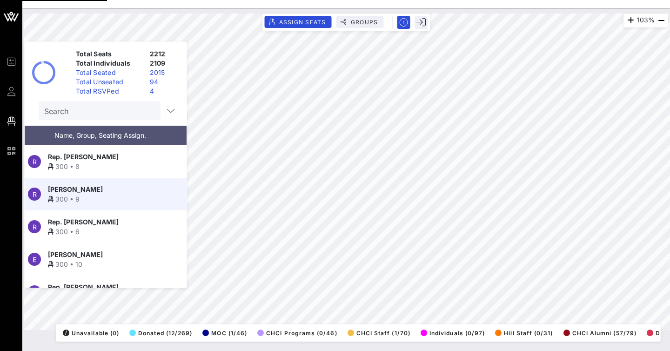
click at [37, 194] on div "R" at bounding box center [34, 193] width 13 height 13
click at [59, 192] on span "Robert Cramer" at bounding box center [75, 189] width 55 height 10
drag, startPoint x: 96, startPoint y: 199, endPoint x: 64, endPoint y: 198, distance: 32.6
click at [64, 194] on div "Robert Cramer" at bounding box center [105, 189] width 114 height 10
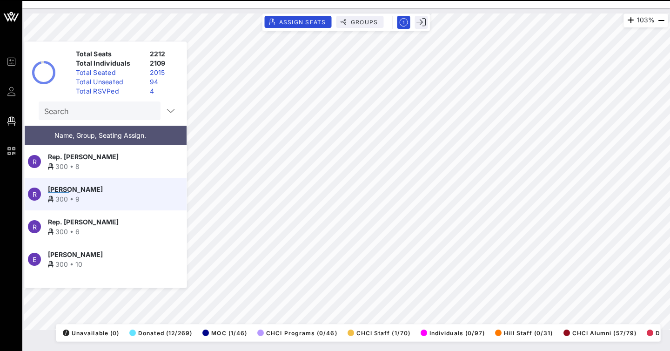
click at [64, 194] on span "Robert Cramer" at bounding box center [75, 189] width 55 height 10
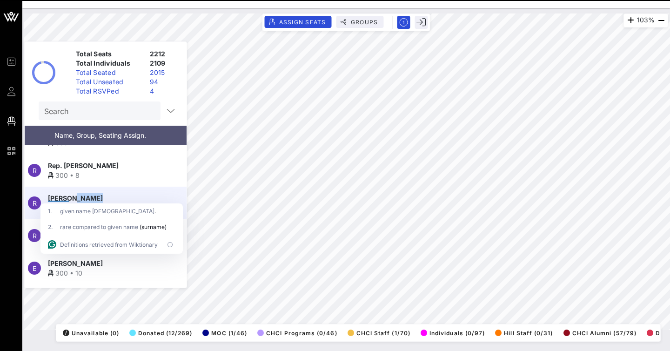
copy span "[PERSON_NAME]"
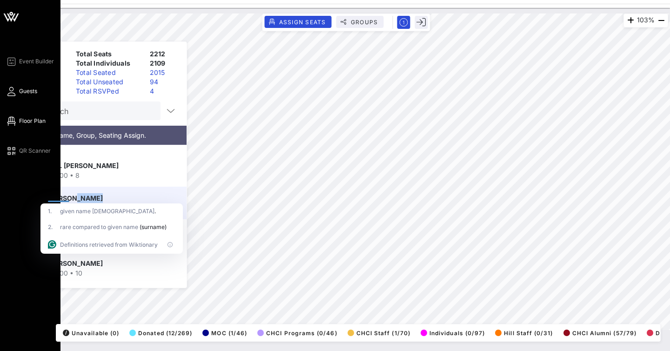
click at [24, 94] on span "Guests" at bounding box center [28, 91] width 18 height 8
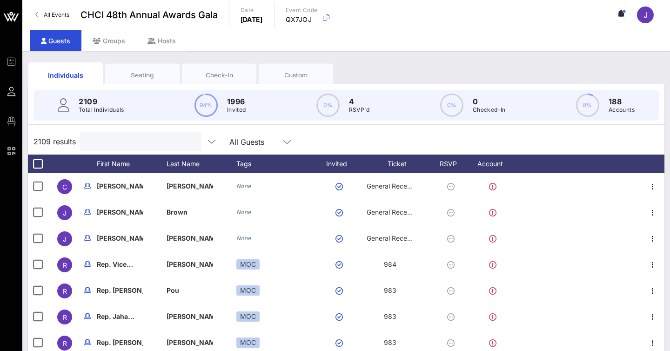
click at [121, 140] on input "text" at bounding box center [139, 141] width 109 height 12
paste input "Robert Cramer"
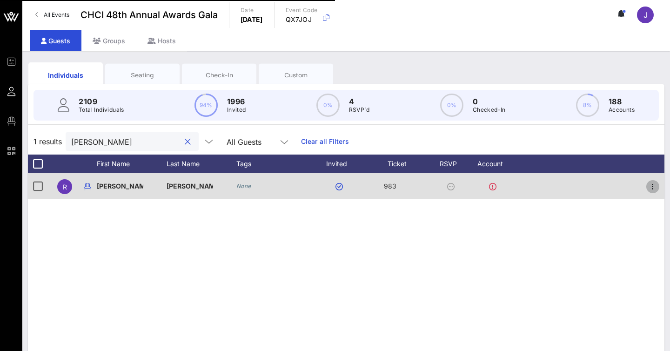
click at [650, 188] on icon "button" at bounding box center [652, 186] width 11 height 11
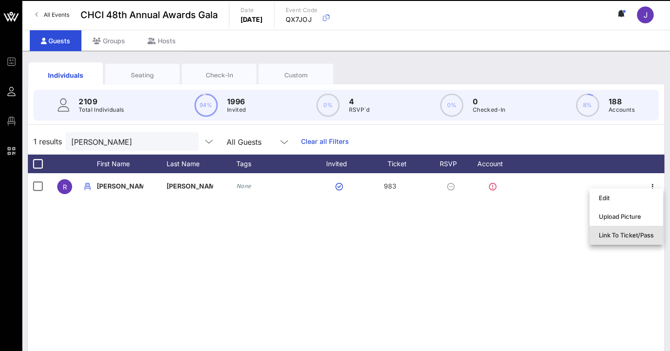
click at [605, 235] on div "Link To Ticket/Pass" at bounding box center [625, 234] width 55 height 7
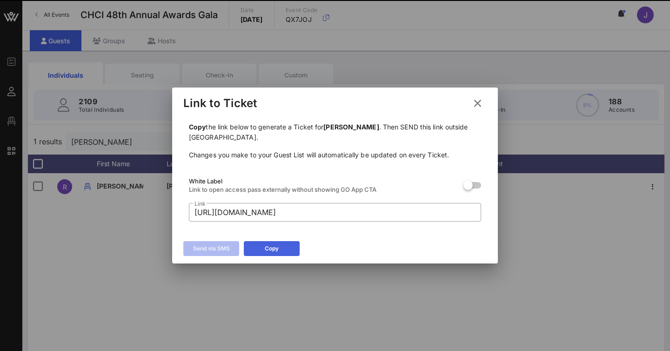
click at [285, 247] on button "Copy" at bounding box center [272, 248] width 56 height 15
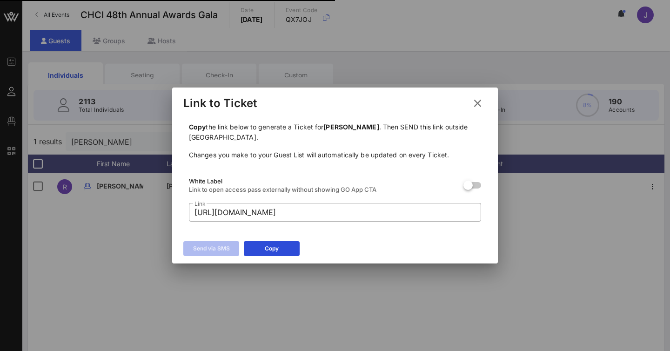
click at [478, 103] on icon at bounding box center [477, 103] width 13 height 12
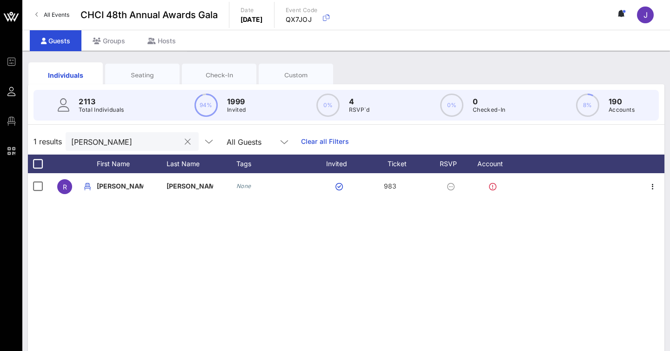
click at [130, 139] on input "Robert Cramer" at bounding box center [125, 141] width 109 height 12
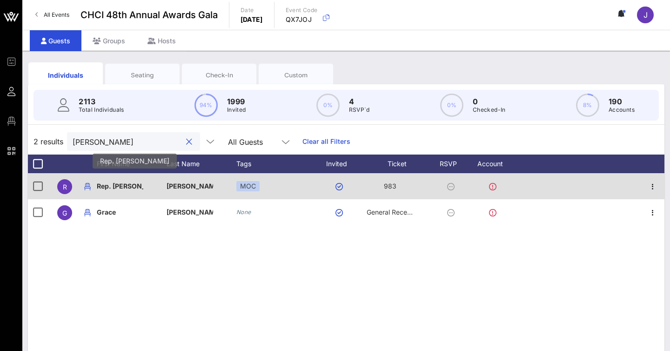
type input "kennedy"
click at [137, 185] on p "Rep. [PERSON_NAME]…" at bounding box center [120, 186] width 46 height 26
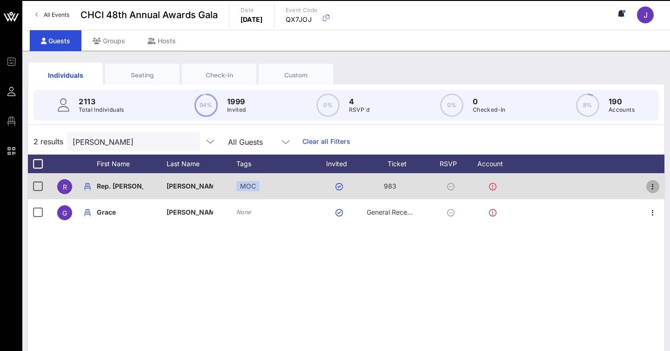
click at [652, 186] on icon "button" at bounding box center [652, 186] width 11 height 11
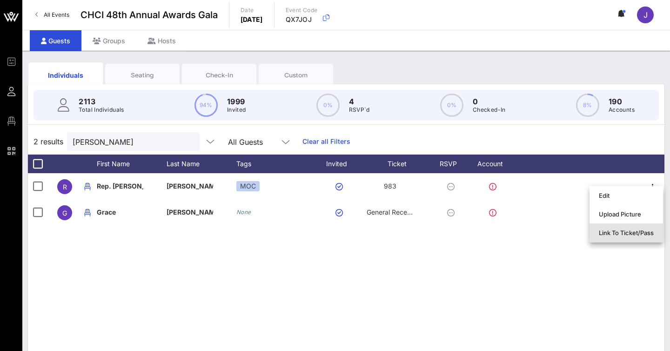
click at [615, 234] on div "Link To Ticket/Pass" at bounding box center [625, 232] width 55 height 7
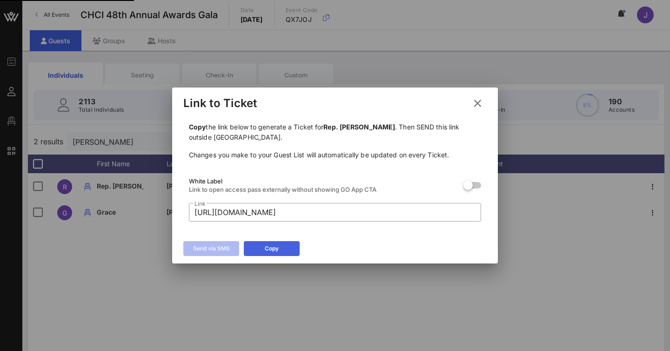
click at [290, 248] on button "Copy" at bounding box center [272, 248] width 56 height 15
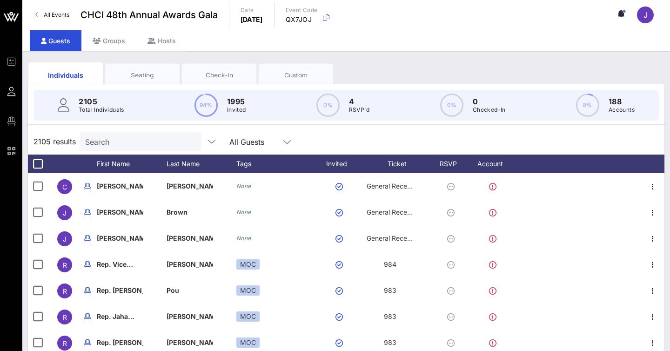
click at [130, 138] on input "Search" at bounding box center [139, 141] width 109 height 12
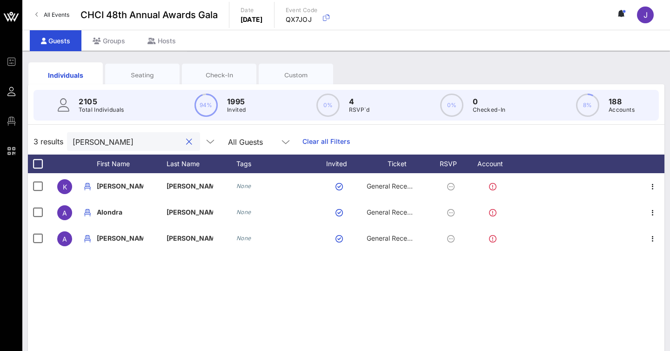
click at [125, 138] on input "navarro" at bounding box center [127, 141] width 109 height 12
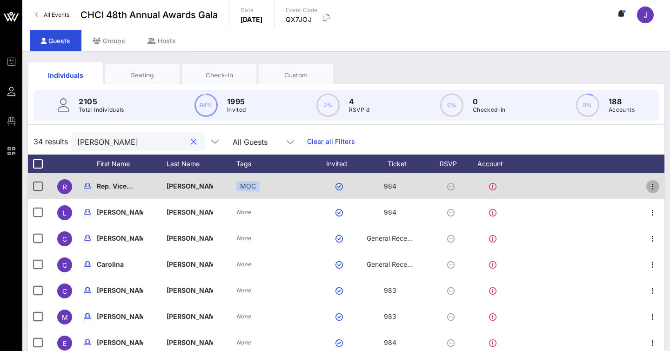
click at [650, 187] on icon "button" at bounding box center [652, 186] width 11 height 11
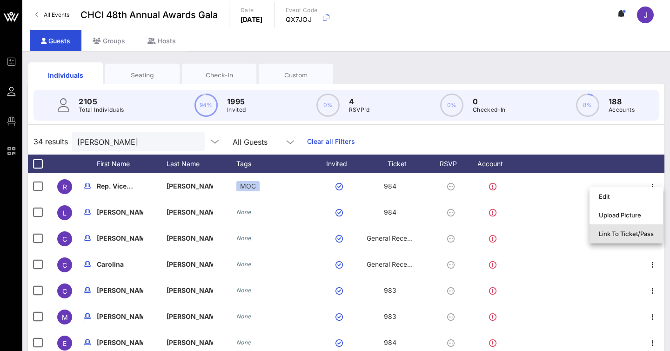
click at [616, 233] on div "Link To Ticket/Pass" at bounding box center [625, 233] width 55 height 7
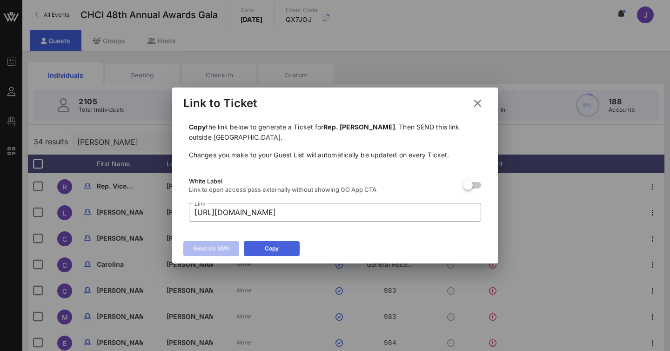
click at [286, 245] on button "Copy" at bounding box center [272, 248] width 56 height 15
click at [477, 98] on icon at bounding box center [477, 103] width 13 height 11
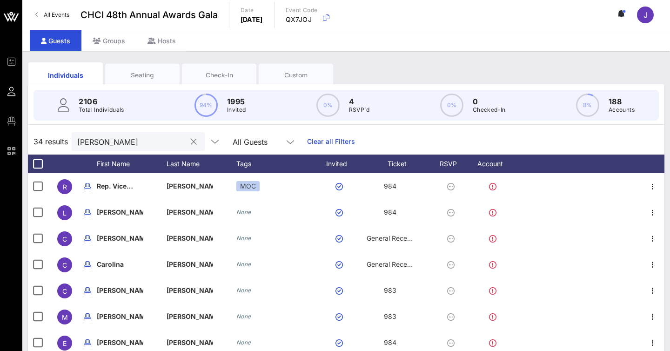
click at [125, 139] on input "[PERSON_NAME]" at bounding box center [131, 141] width 109 height 12
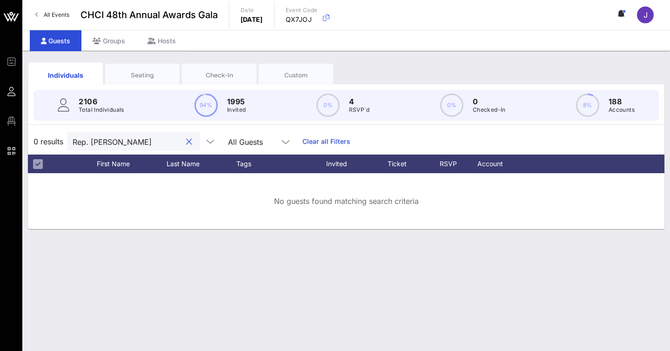
click at [96, 140] on input "Rep. aguilar" at bounding box center [127, 141] width 109 height 12
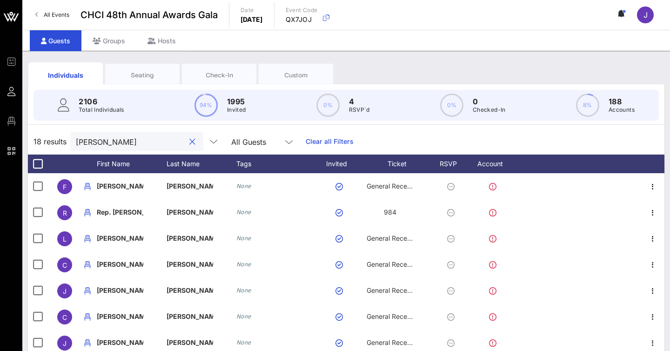
type input "aguilar"
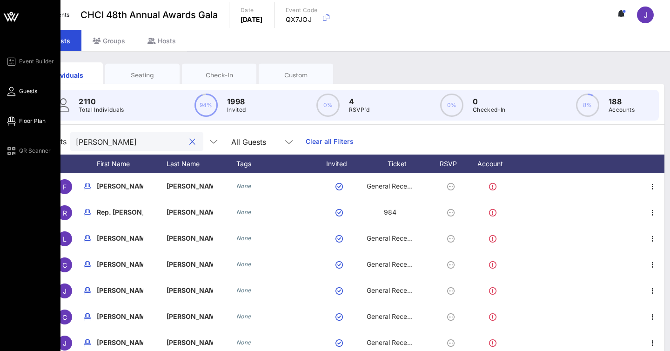
click at [28, 119] on span "Floor Plan" at bounding box center [32, 121] width 27 height 8
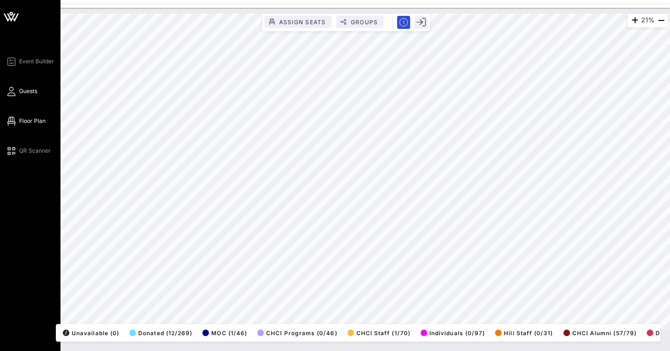
click at [20, 93] on span "Guests" at bounding box center [28, 91] width 18 height 8
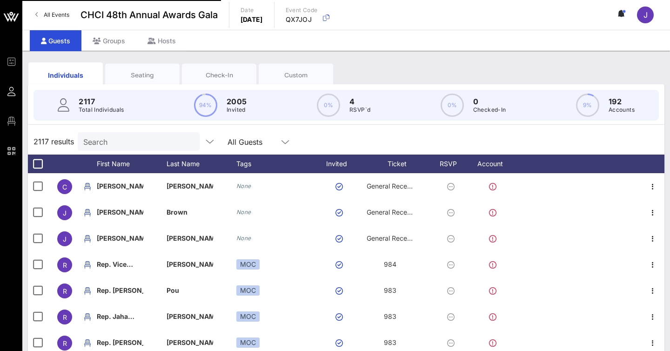
click at [129, 114] on div "2117 Total Individuals 94% 2005 Invited 0% 4 RSVP`d 0% 0 Checked-In 9% 192 Acco…" at bounding box center [345, 105] width 625 height 31
click at [127, 137] on input "Search" at bounding box center [138, 141] width 109 height 12
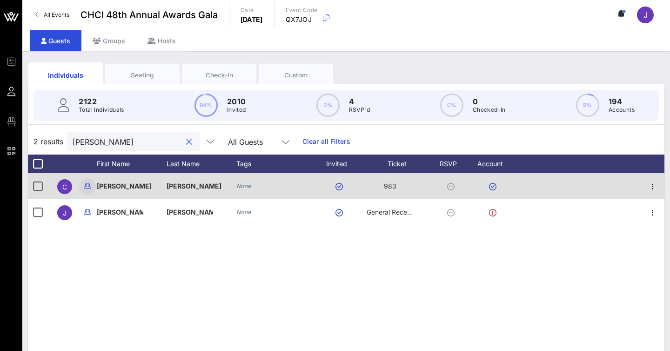
type input "[PERSON_NAME]"
click at [87, 185] on icon "button" at bounding box center [87, 186] width 11 height 11
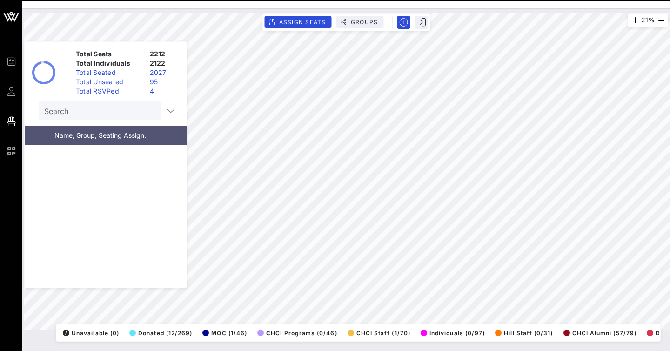
scroll to position [13540, 0]
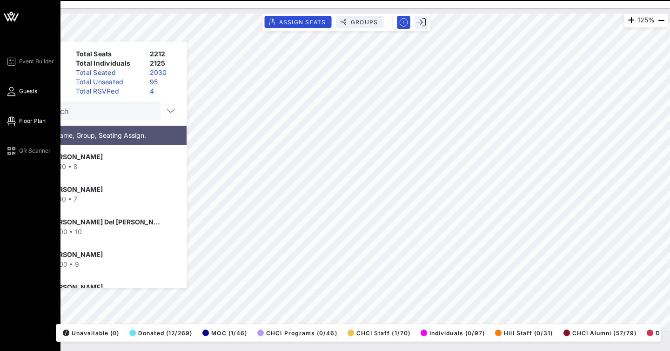
click at [17, 100] on div "Event Builder Guests Floor Plan QR Scanner" at bounding box center [33, 106] width 55 height 100
click at [12, 92] on icon at bounding box center [12, 91] width 12 height 1
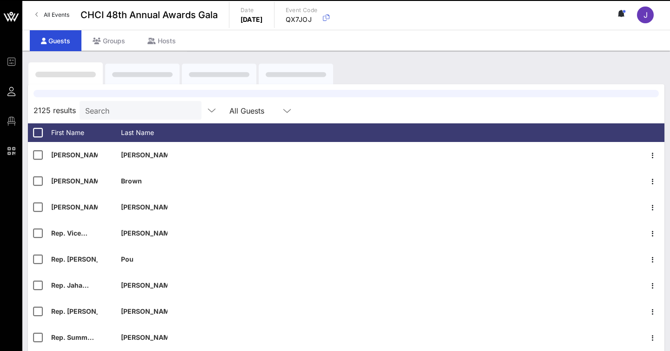
click at [126, 116] on input "Search" at bounding box center [139, 110] width 109 height 12
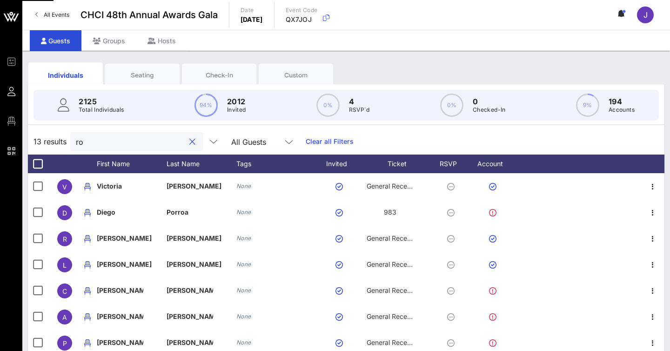
type input "r"
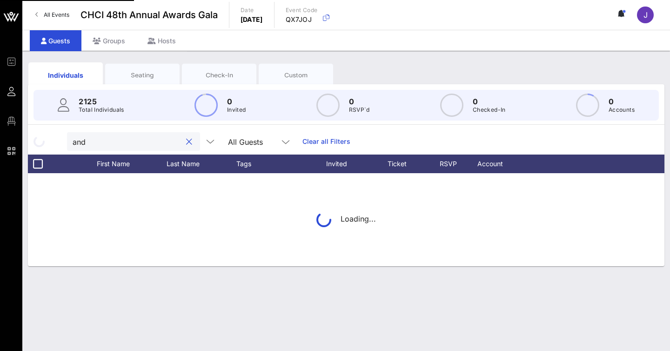
type input "a"
type input "g"
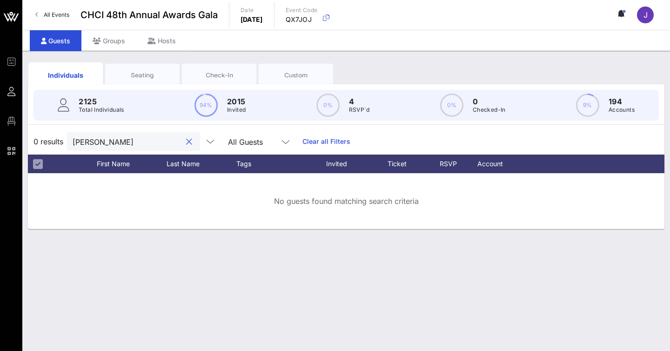
type input "[PERSON_NAME]"
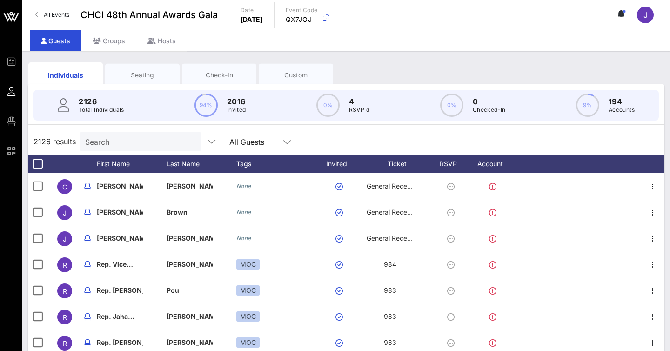
click at [121, 139] on input "Search" at bounding box center [139, 141] width 109 height 12
click at [121, 139] on input "text" at bounding box center [139, 141] width 109 height 12
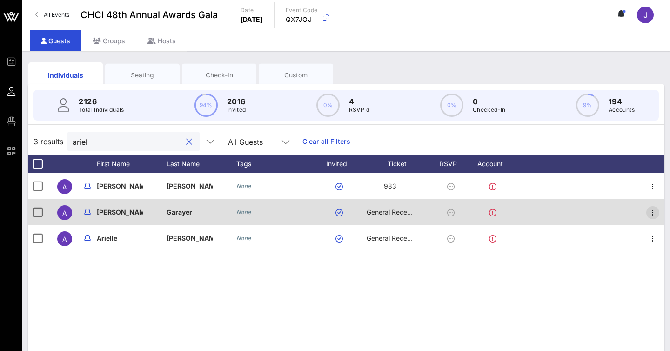
click at [656, 211] on icon "button" at bounding box center [652, 212] width 11 height 11
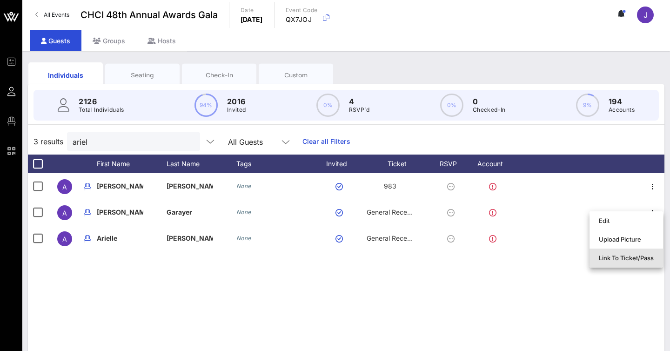
click at [640, 252] on div "Link To Ticket/Pass" at bounding box center [625, 257] width 55 height 15
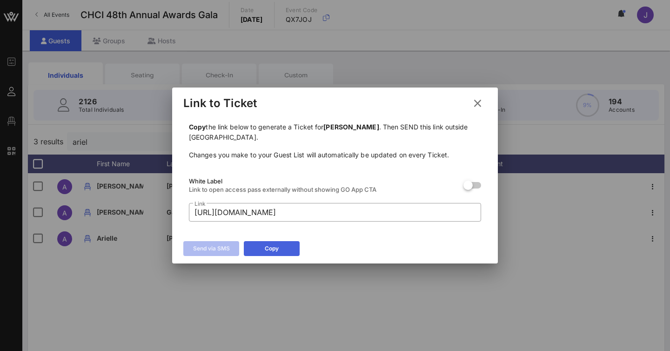
click at [285, 244] on button "Copy" at bounding box center [272, 248] width 56 height 15
click at [478, 107] on icon at bounding box center [477, 103] width 17 height 16
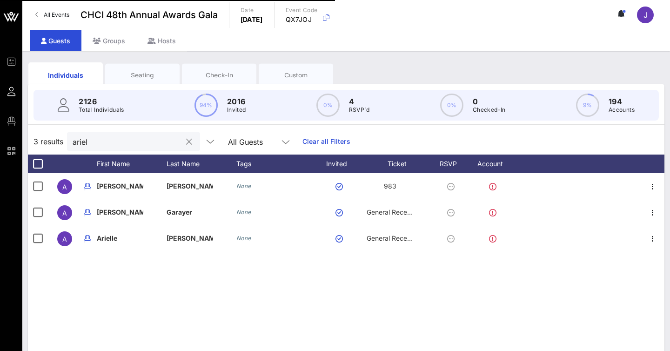
click at [134, 142] on input "ariel" at bounding box center [127, 141] width 109 height 12
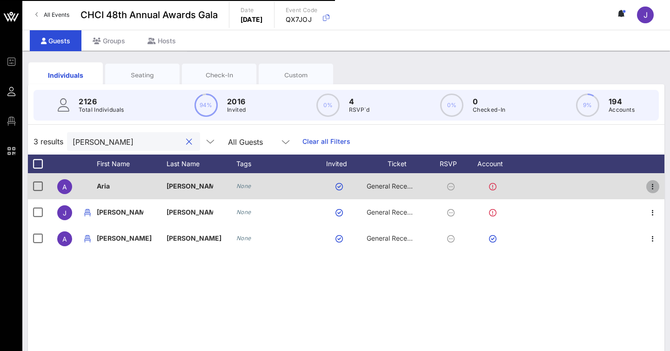
click at [654, 183] on icon "button" at bounding box center [652, 186] width 11 height 11
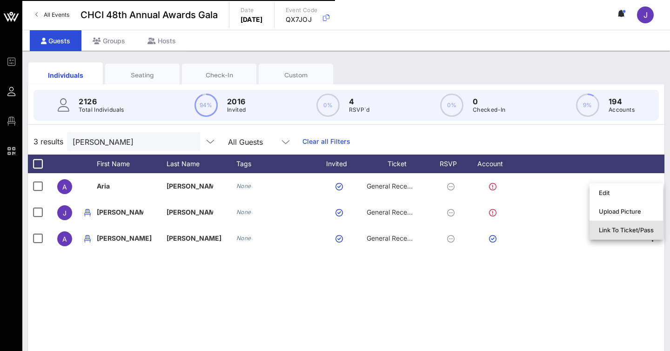
click at [612, 227] on div "Link To Ticket/Pass" at bounding box center [625, 229] width 55 height 7
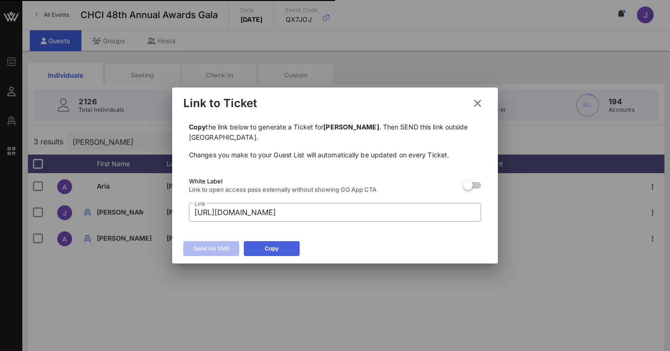
click at [292, 247] on button "Copy" at bounding box center [272, 248] width 56 height 15
click at [474, 100] on icon at bounding box center [477, 103] width 15 height 16
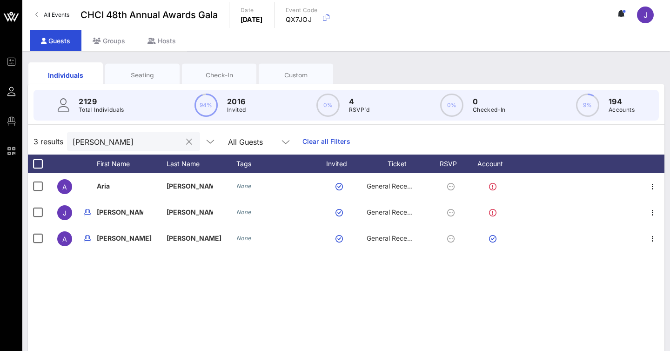
click at [111, 142] on input "[PERSON_NAME]" at bounding box center [127, 141] width 109 height 12
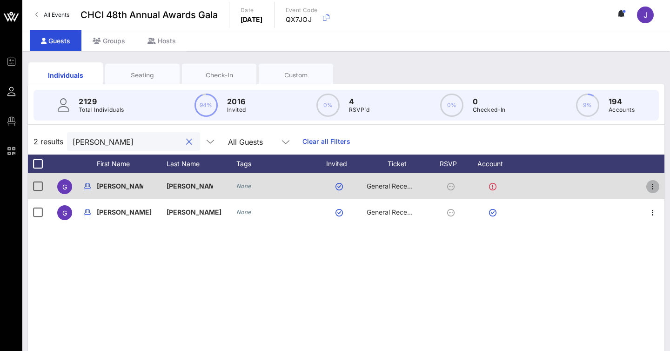
click at [657, 186] on icon "button" at bounding box center [652, 186] width 11 height 11
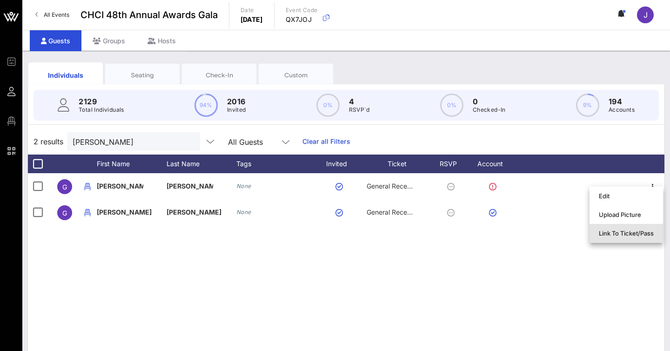
click at [612, 233] on div "Link To Ticket/Pass" at bounding box center [625, 232] width 55 height 7
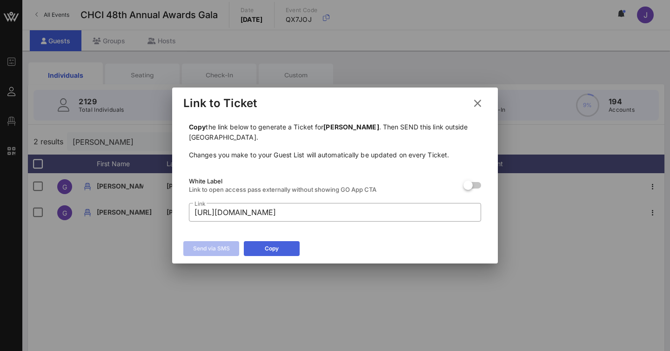
click at [283, 250] on button "Copy" at bounding box center [272, 248] width 56 height 15
click at [474, 105] on icon at bounding box center [477, 103] width 14 height 13
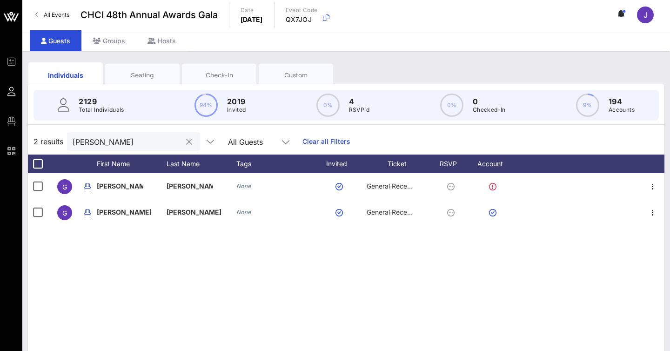
click at [130, 138] on input "[PERSON_NAME]" at bounding box center [127, 141] width 109 height 12
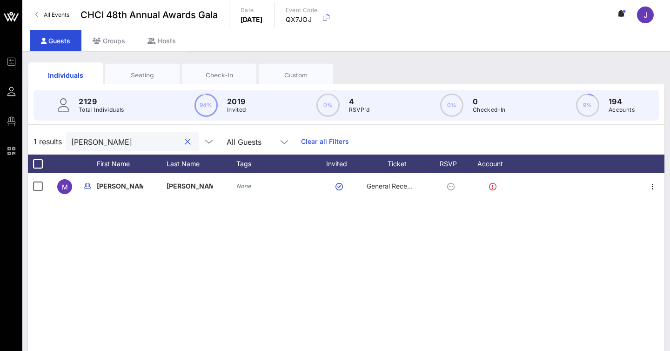
click at [128, 135] on input "[PERSON_NAME]" at bounding box center [125, 141] width 109 height 12
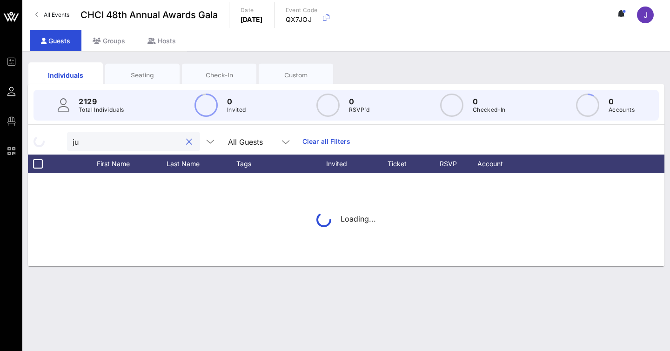
type input "j"
type input "[PERSON_NAME]"
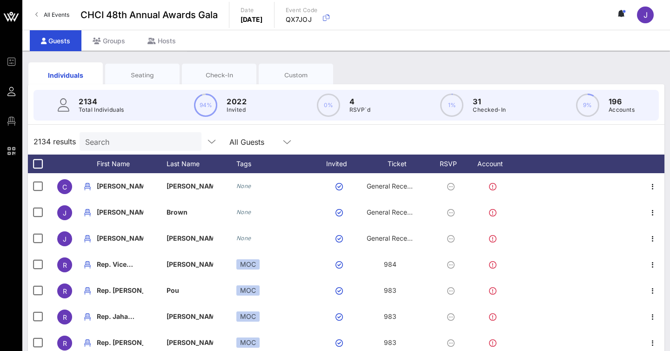
click at [158, 142] on input "Search" at bounding box center [139, 141] width 109 height 12
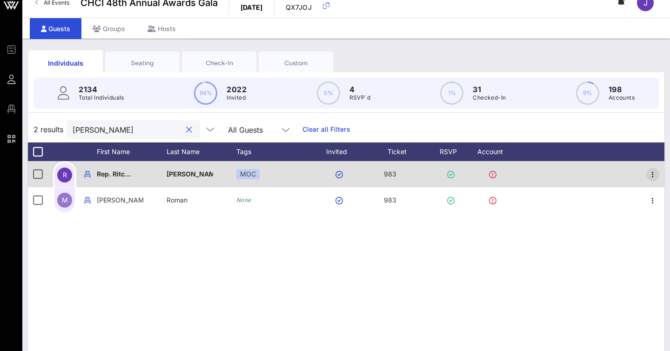
type input "ritchie"
click at [651, 174] on icon "button" at bounding box center [652, 174] width 11 height 11
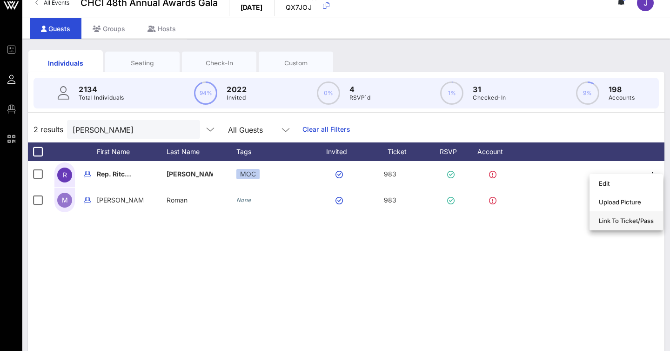
click at [614, 218] on div "Link To Ticket/Pass" at bounding box center [625, 220] width 55 height 7
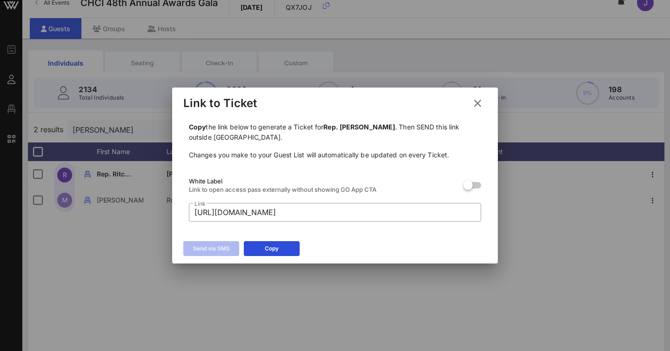
click at [278, 248] on div "Copy" at bounding box center [272, 248] width 14 height 9
